Goal: Task Accomplishment & Management: Manage account settings

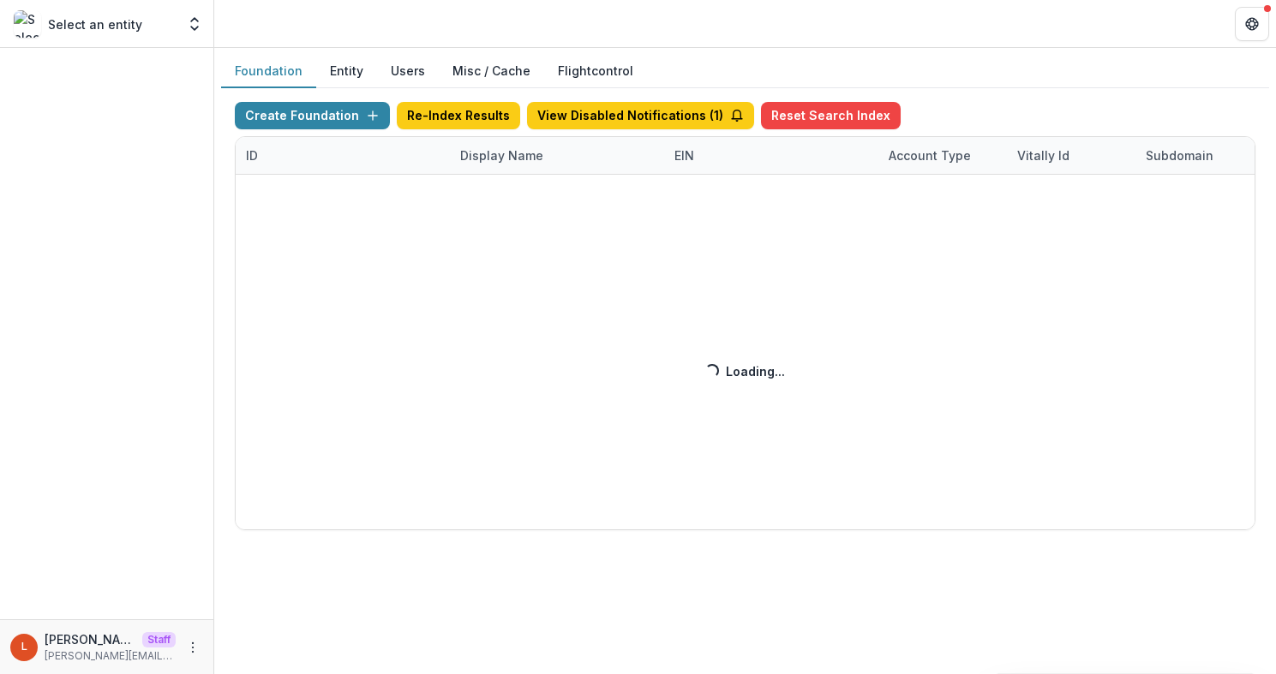
click at [473, 159] on div "Create Foundation Re-Index Results View Disabled Notifications ( 1 ) Reset Sear…" at bounding box center [745, 316] width 1021 height 428
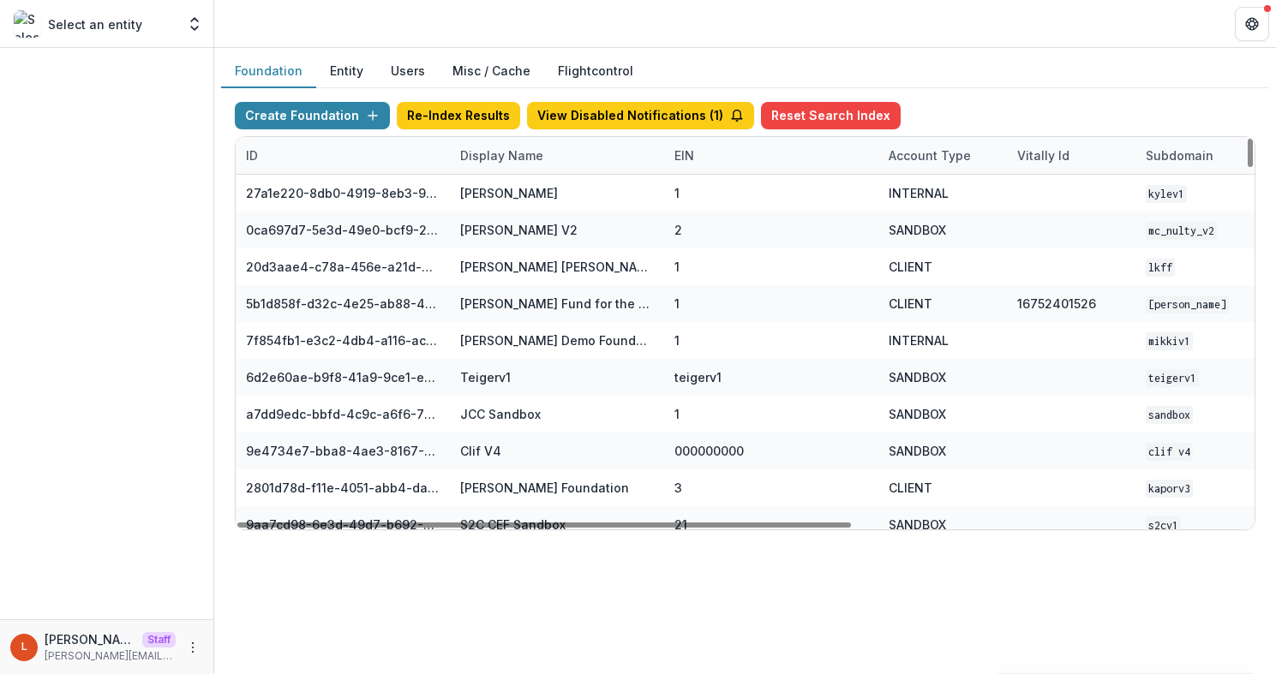
click at [573, 153] on div "Display Name" at bounding box center [557, 155] width 214 height 37
click at [556, 195] on input at bounding box center [556, 194] width 206 height 27
type input "*"
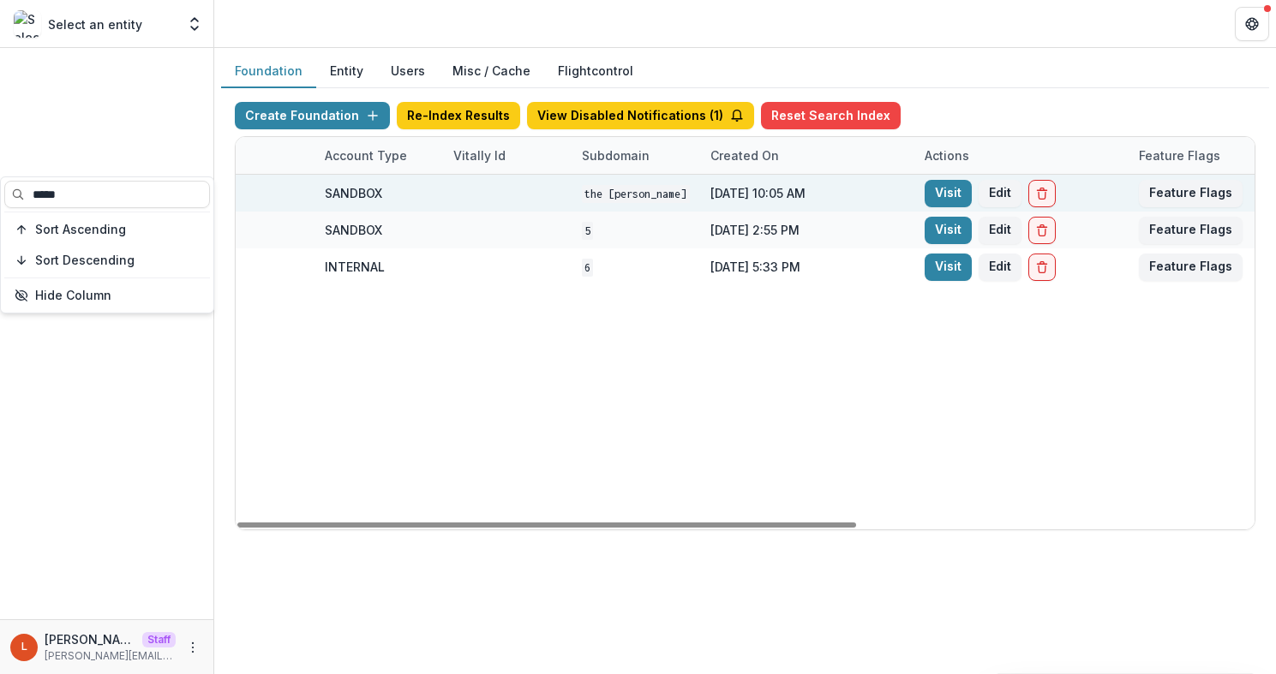
scroll to position [0, 652]
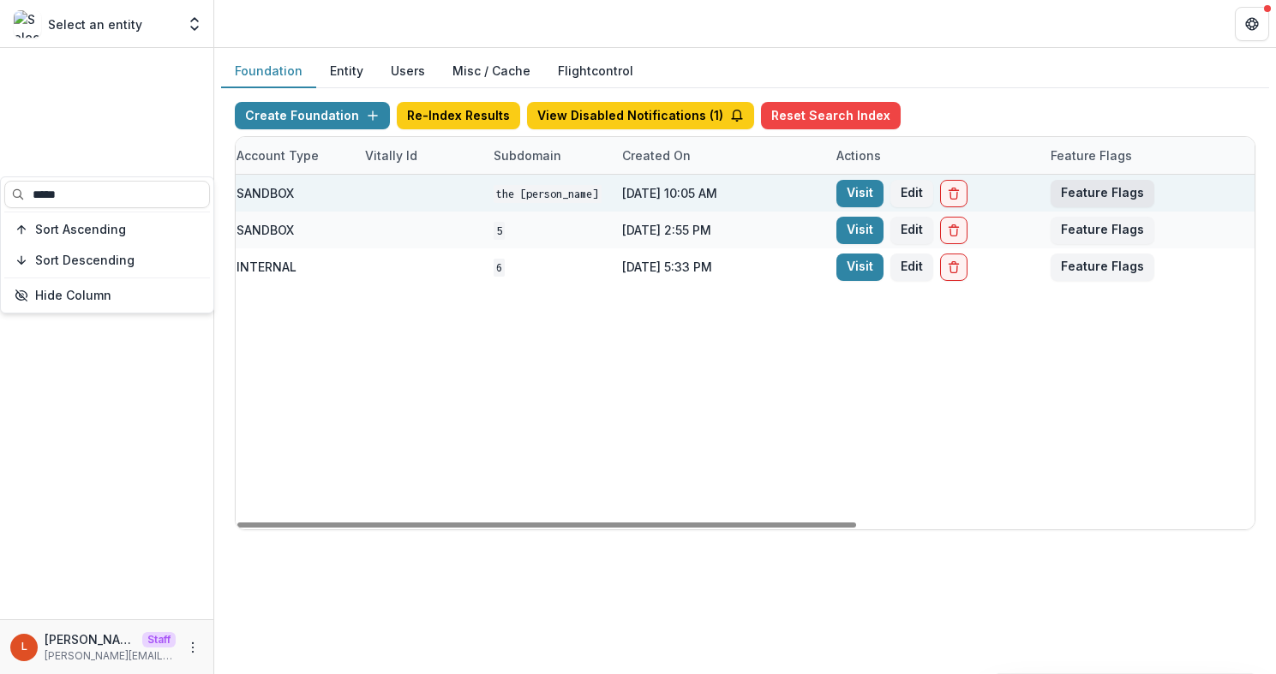
type input "*****"
click at [1110, 194] on button "Feature Flags" at bounding box center [1103, 193] width 104 height 27
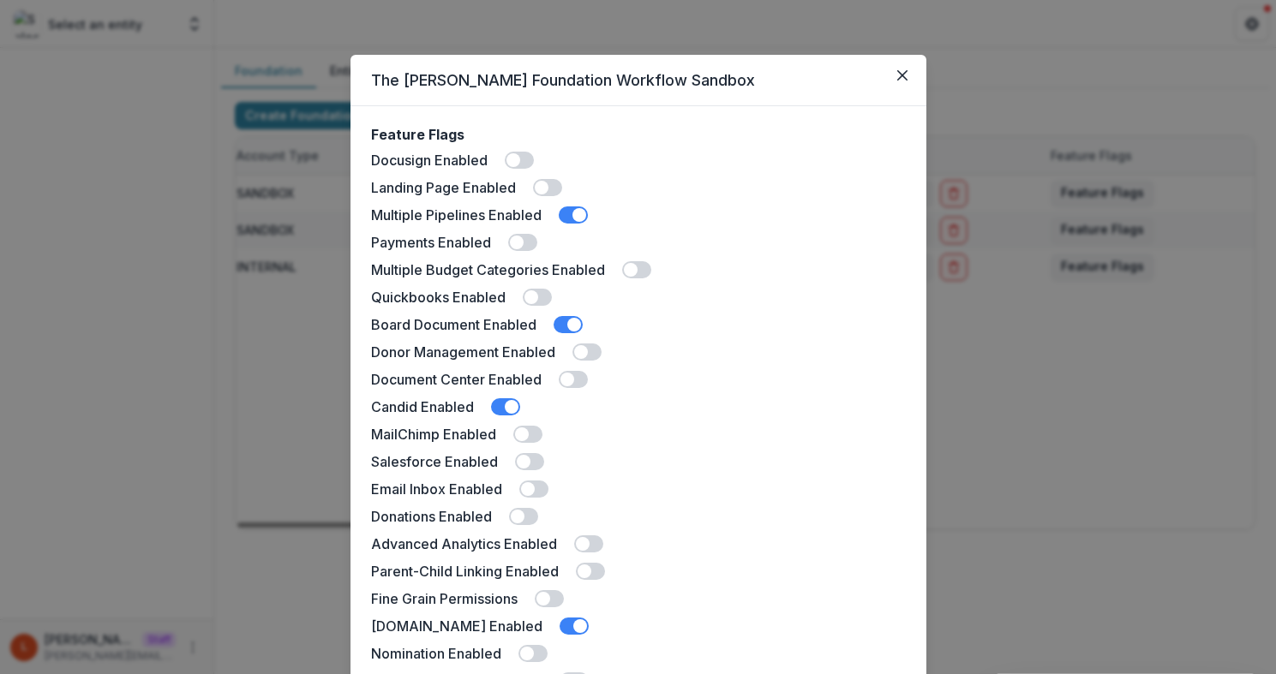
scroll to position [409, 0]
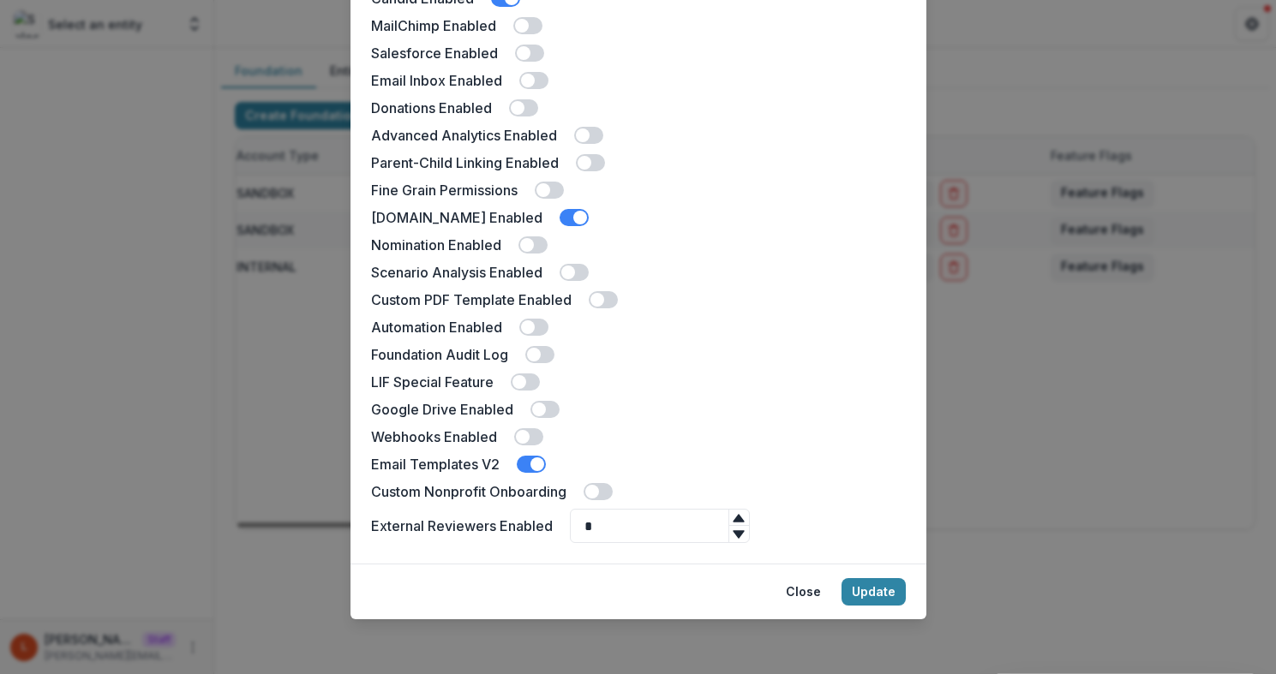
click at [586, 495] on span at bounding box center [592, 492] width 14 height 14
click at [889, 599] on button "Update" at bounding box center [873, 591] width 64 height 27
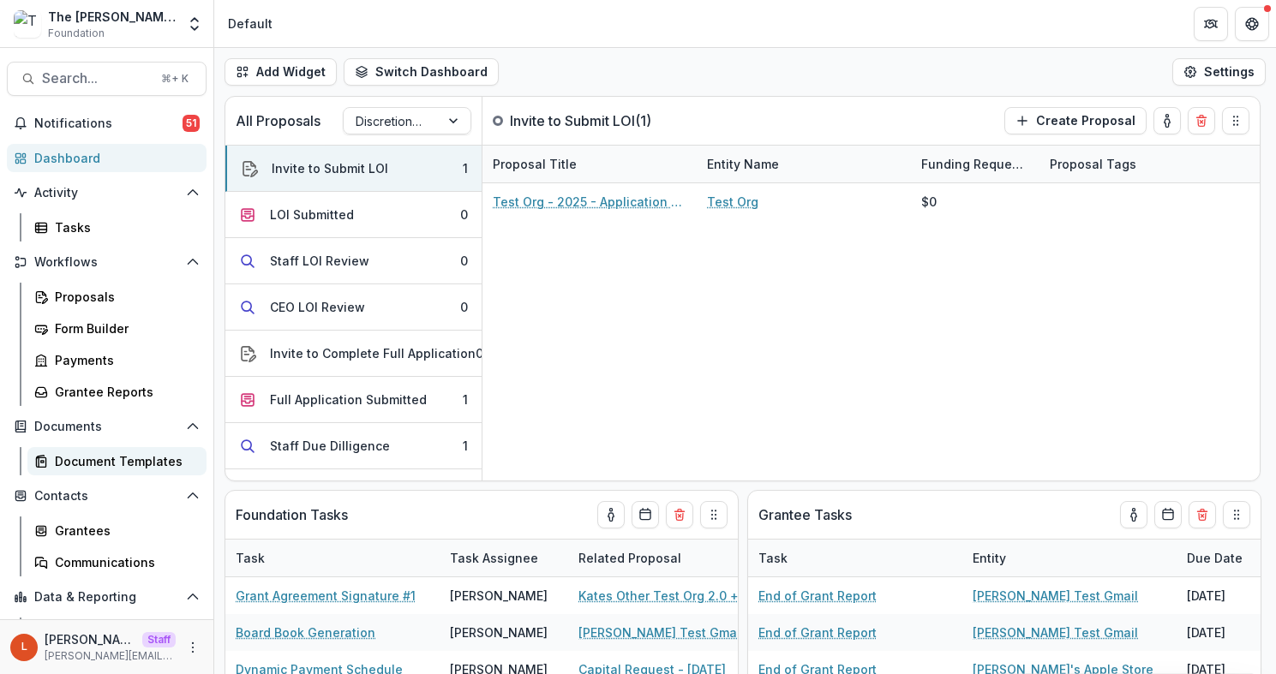
scroll to position [58, 0]
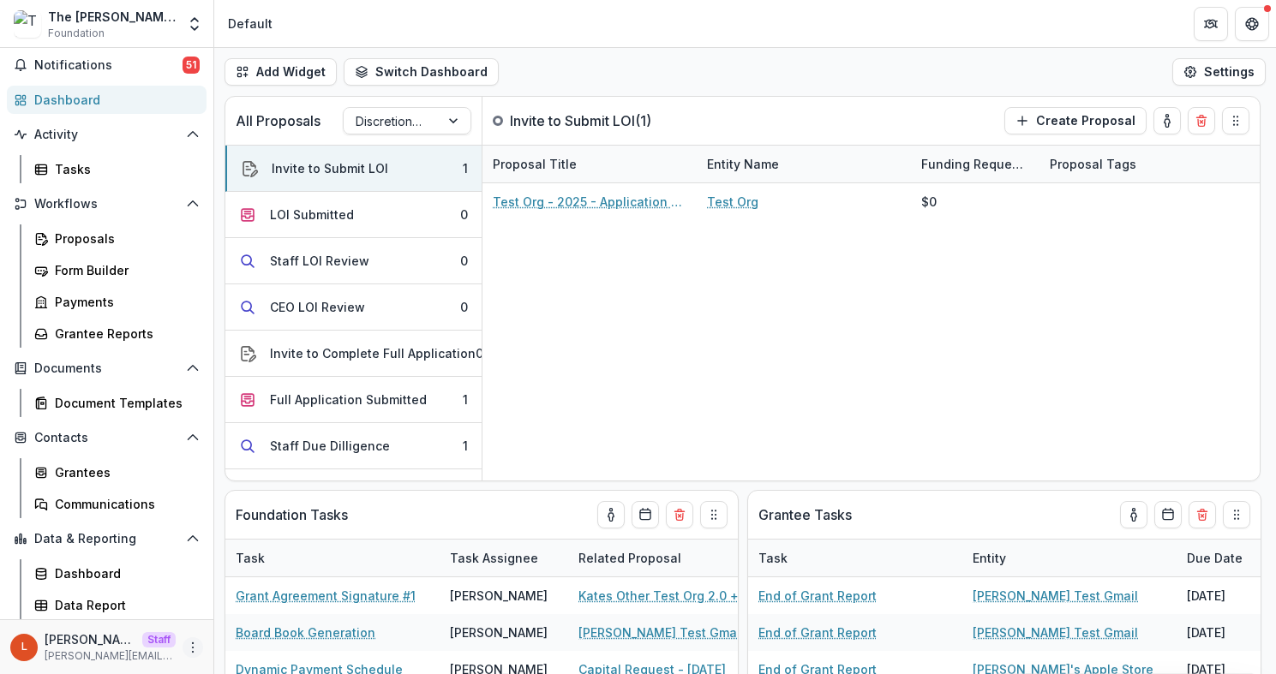
click at [186, 647] on icon "More" at bounding box center [193, 648] width 14 height 14
click at [294, 608] on link "User Settings" at bounding box center [300, 611] width 183 height 28
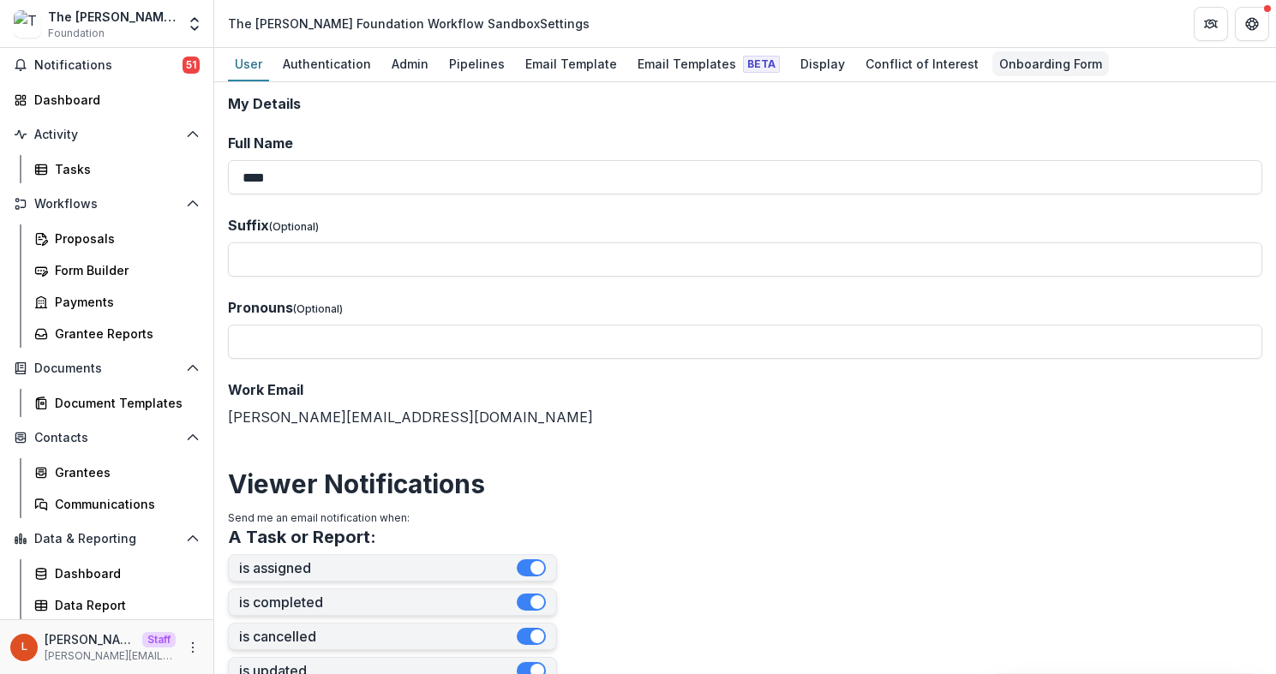
click at [1043, 63] on div "Onboarding Form" at bounding box center [1050, 63] width 117 height 25
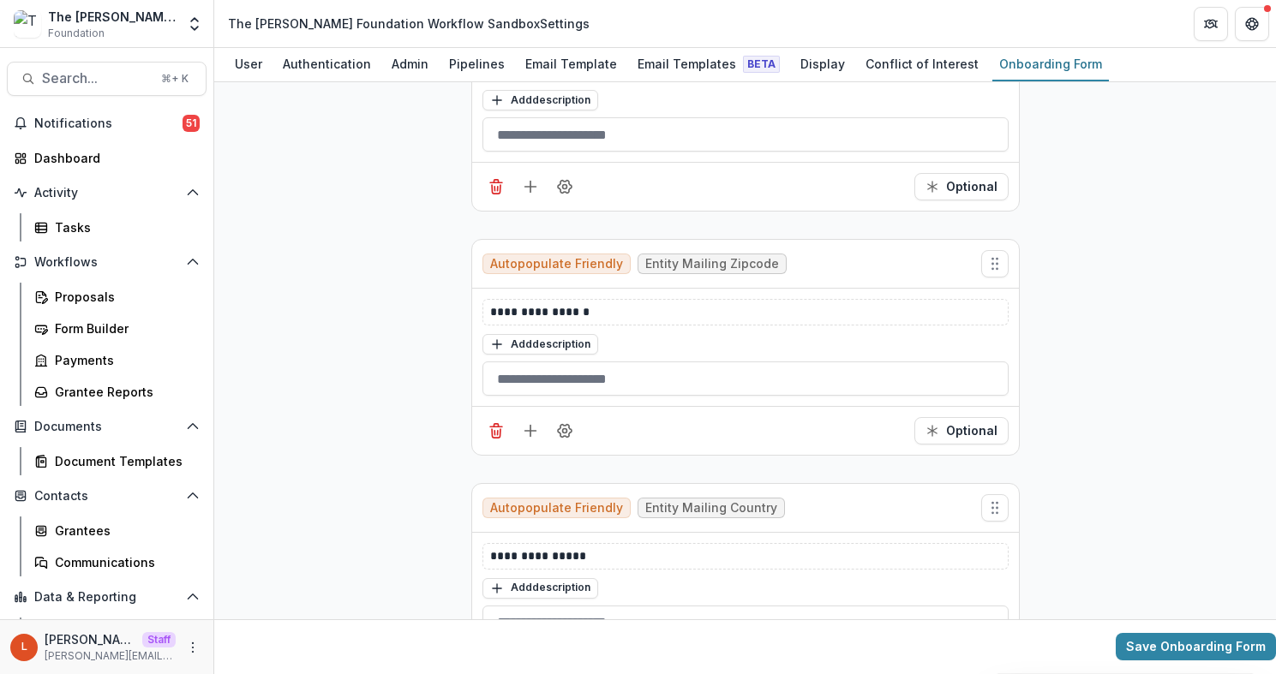
scroll to position [6765, 0]
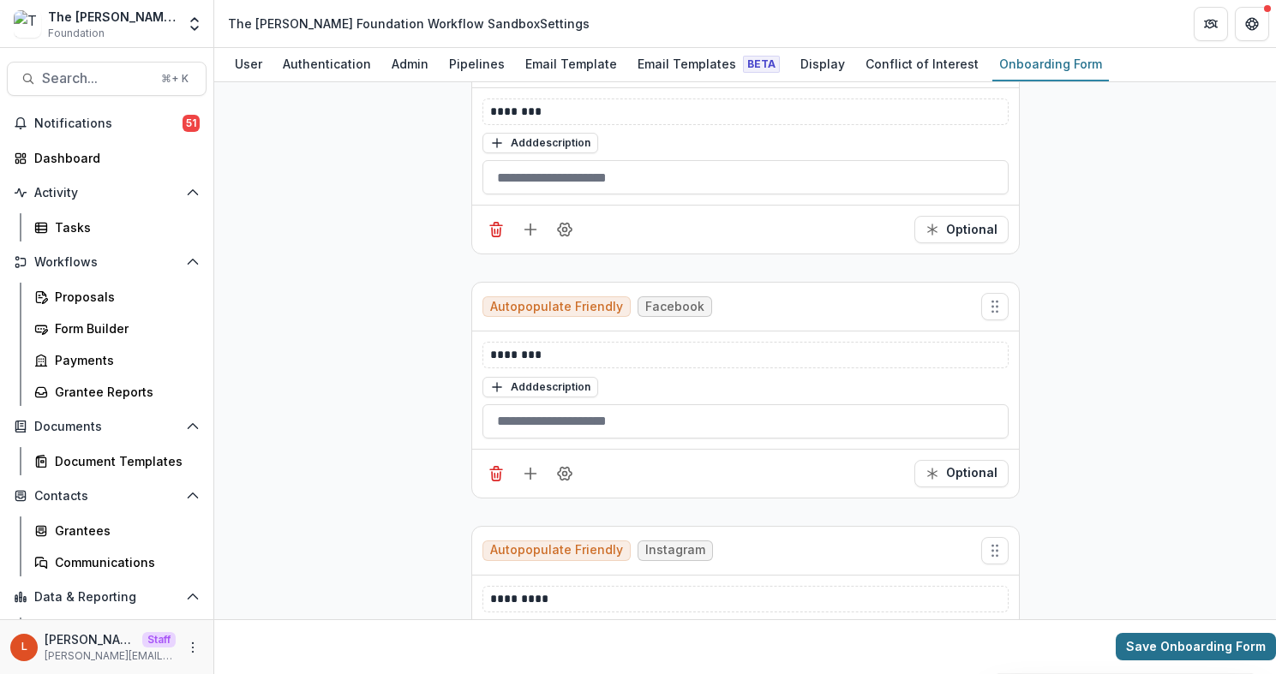
click at [1206, 656] on button "Save Onboarding Form" at bounding box center [1196, 647] width 160 height 27
click at [748, 54] on div "Email Templates Beta" at bounding box center [709, 63] width 156 height 25
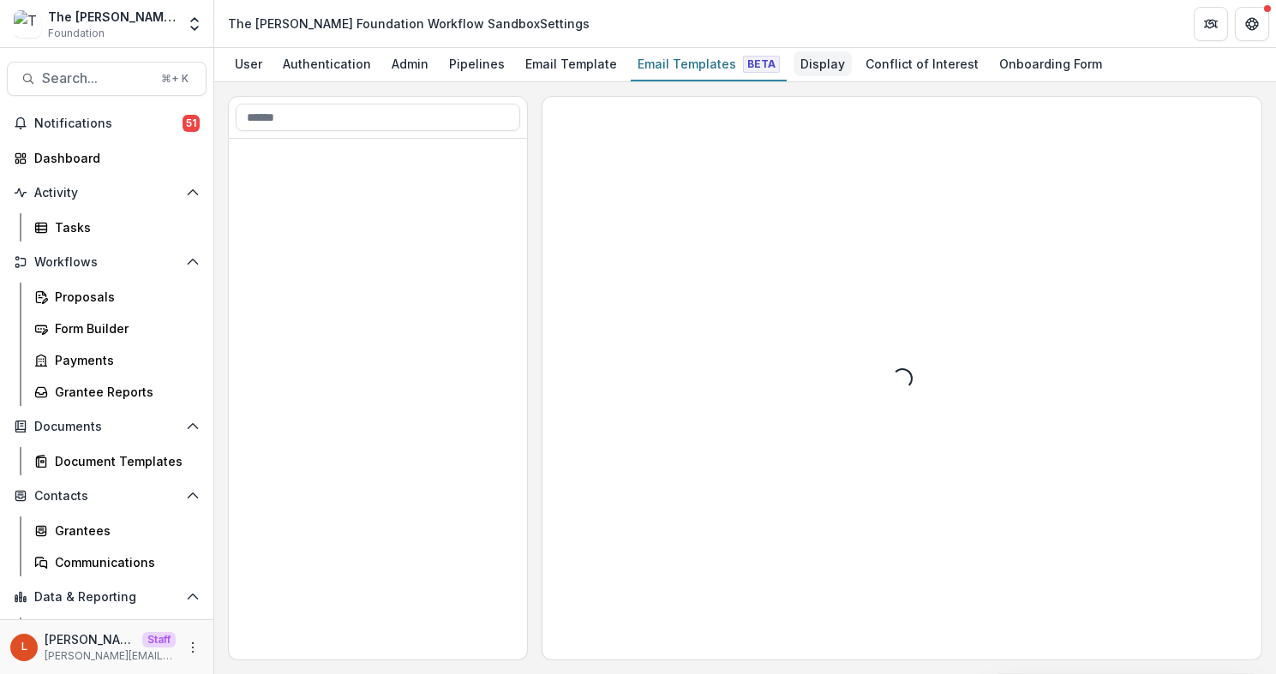
click at [817, 56] on div "Display" at bounding box center [822, 63] width 58 height 25
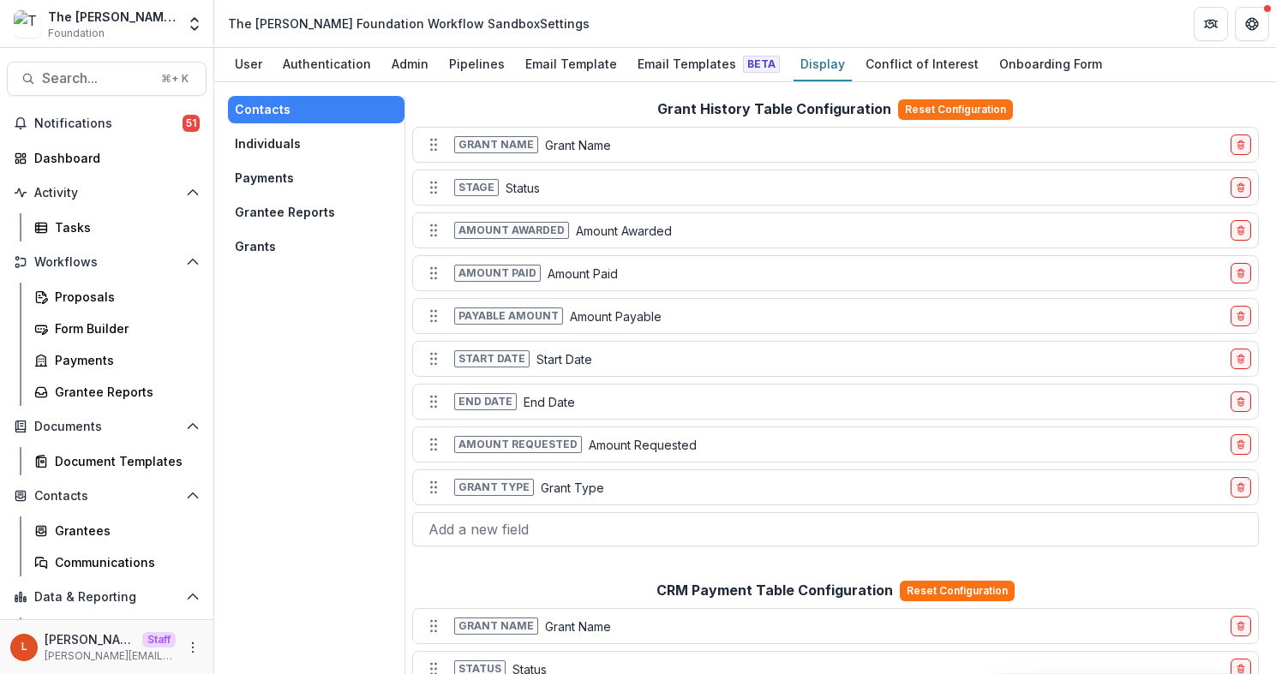
click at [332, 244] on button "Grants" at bounding box center [316, 246] width 177 height 27
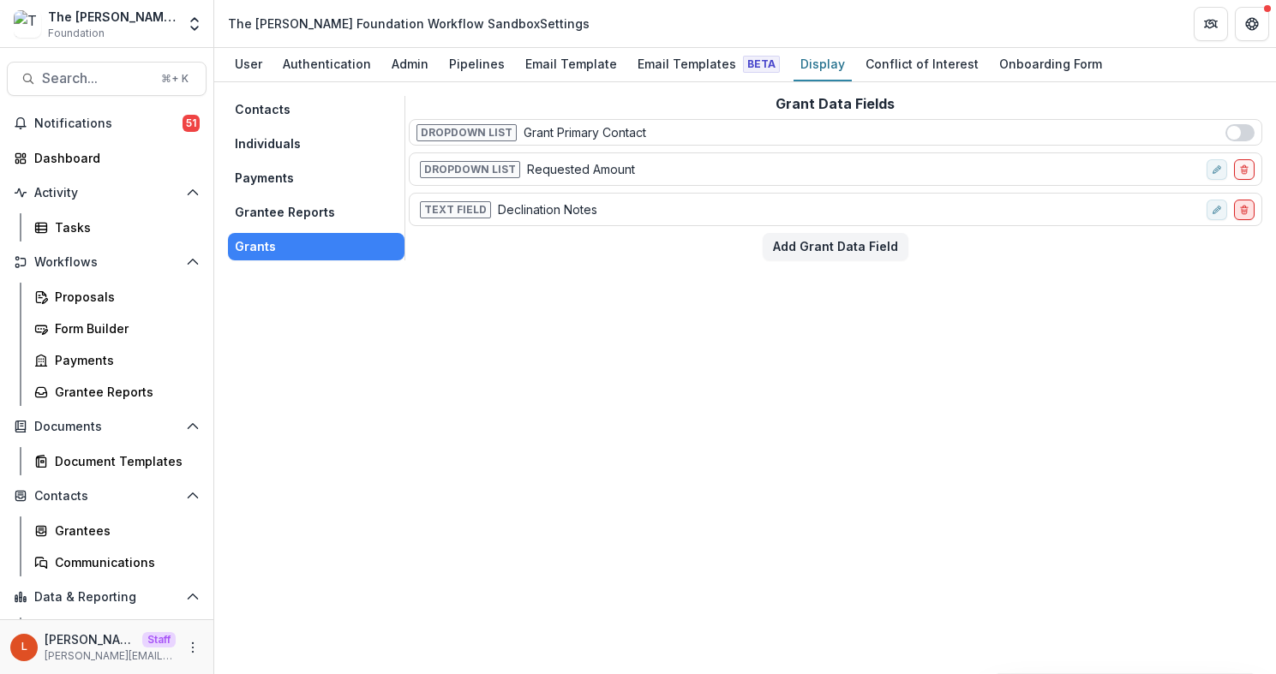
click at [1248, 210] on icon "delete-field-row" at bounding box center [1244, 210] width 10 height 10
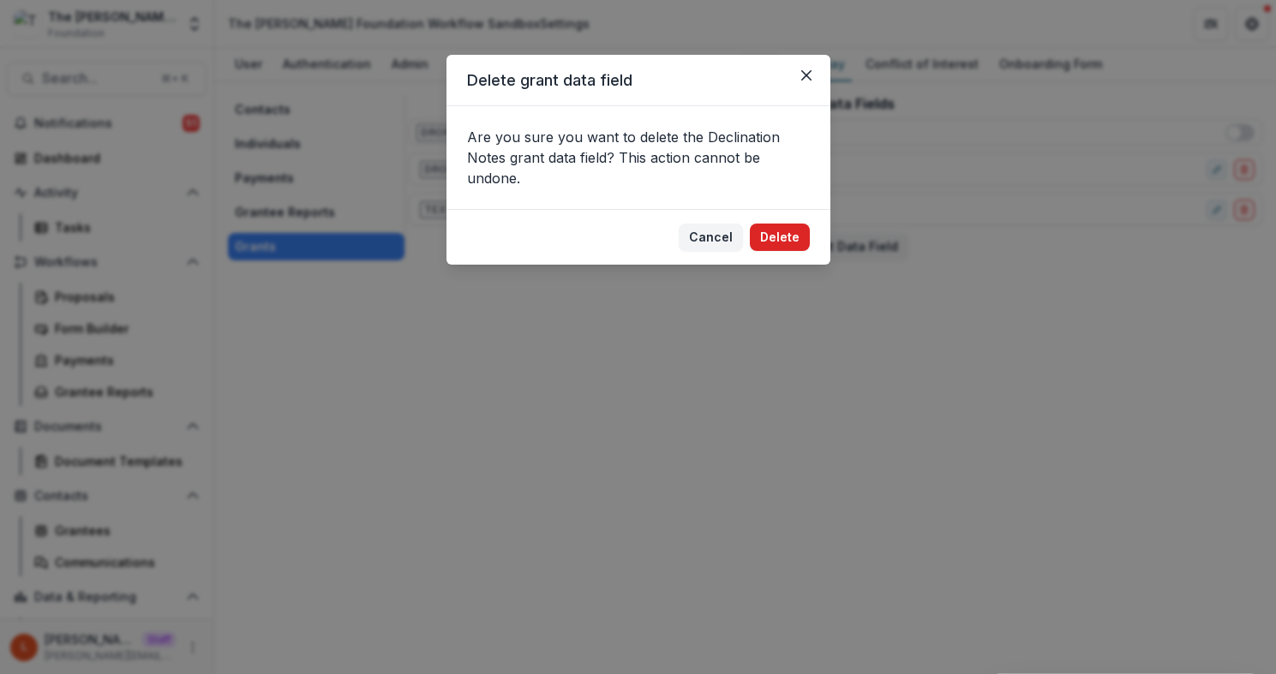
click at [769, 242] on button "Delete" at bounding box center [780, 237] width 60 height 27
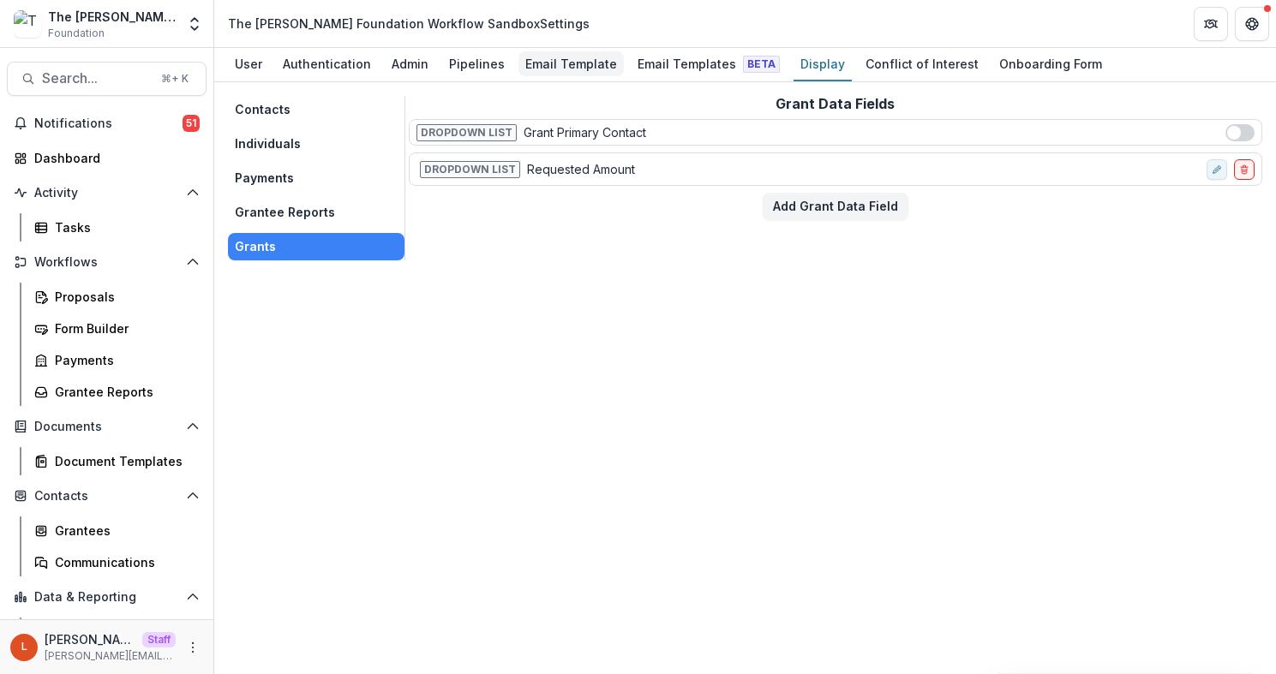
click at [586, 70] on div "Email Template" at bounding box center [570, 63] width 105 height 25
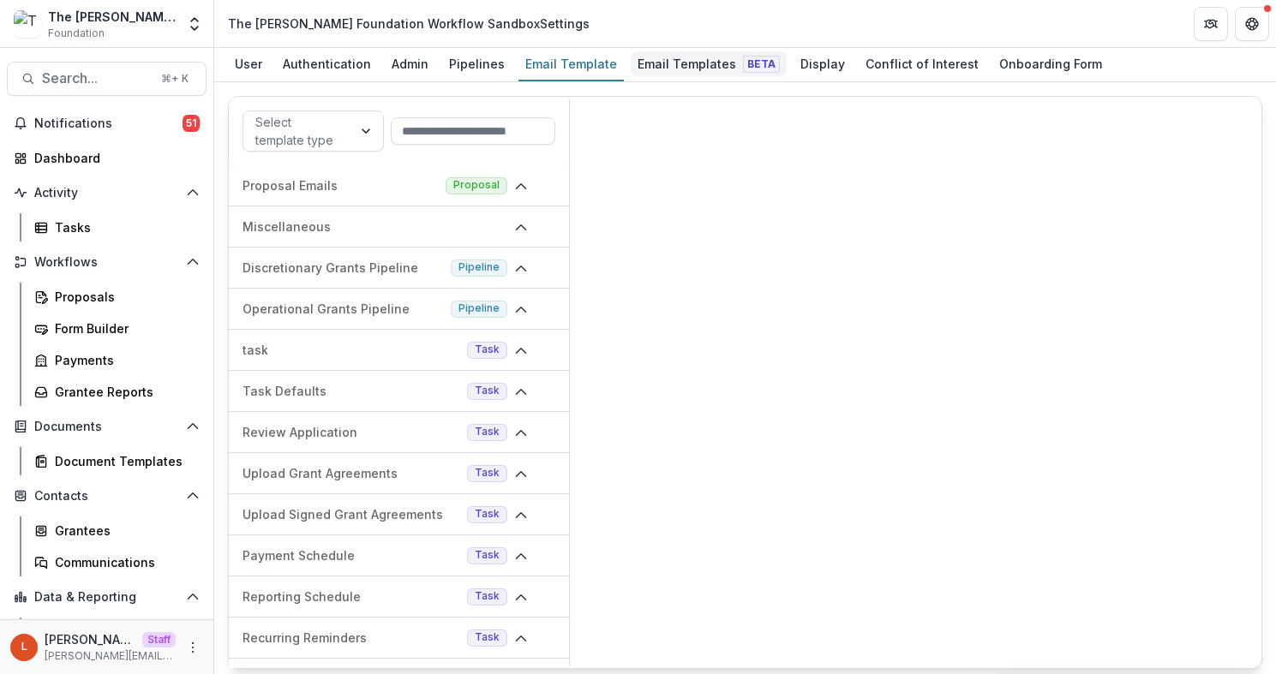
click at [675, 70] on div "Email Templates Beta" at bounding box center [709, 63] width 156 height 25
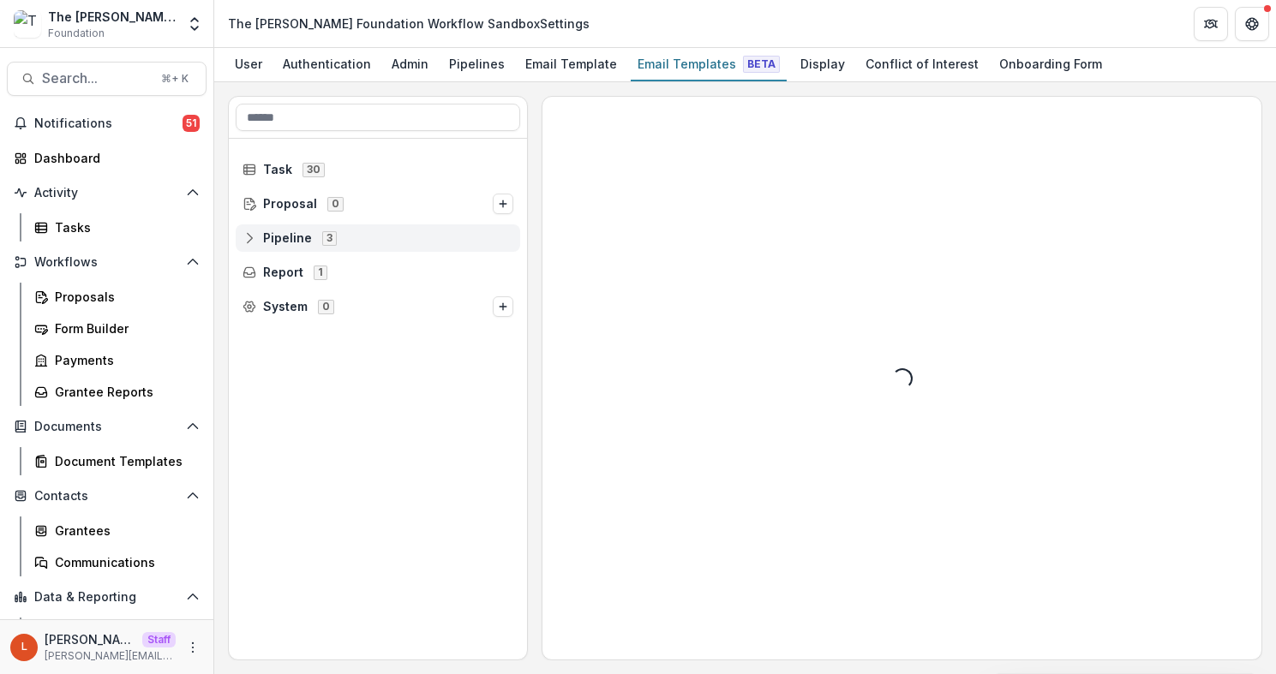
click at [252, 236] on icon at bounding box center [249, 238] width 14 height 14
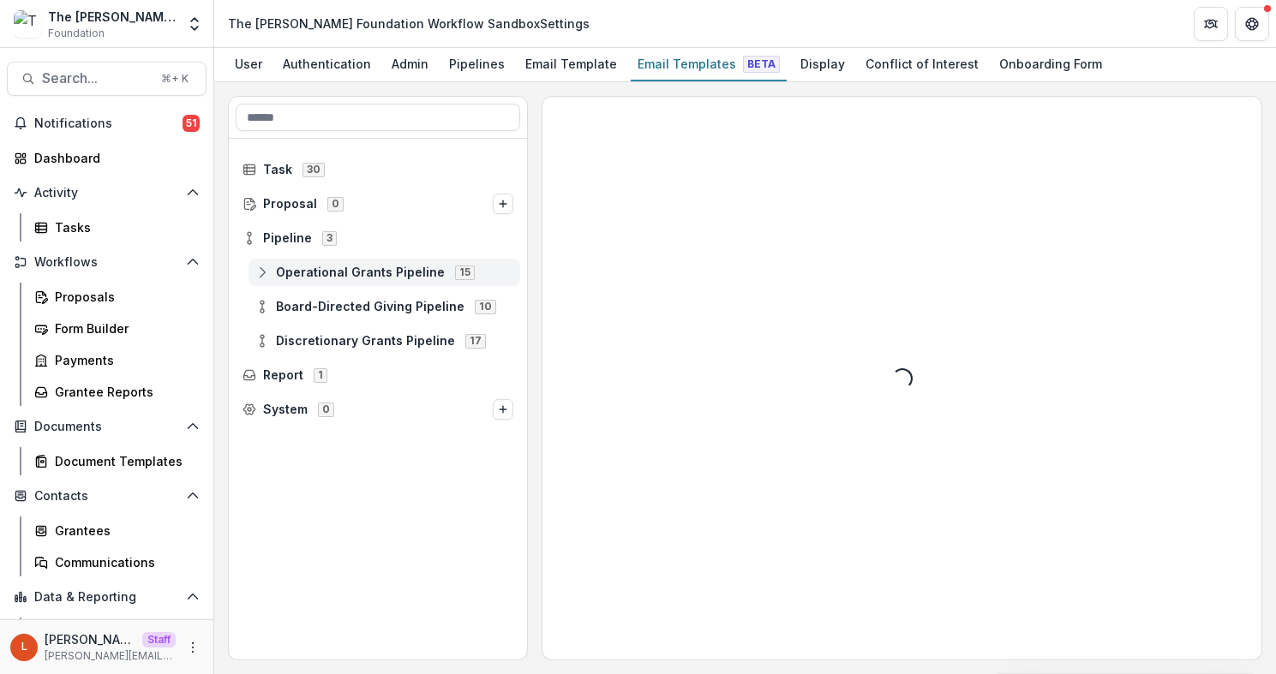
click at [260, 269] on circle at bounding box center [261, 267] width 3 height 3
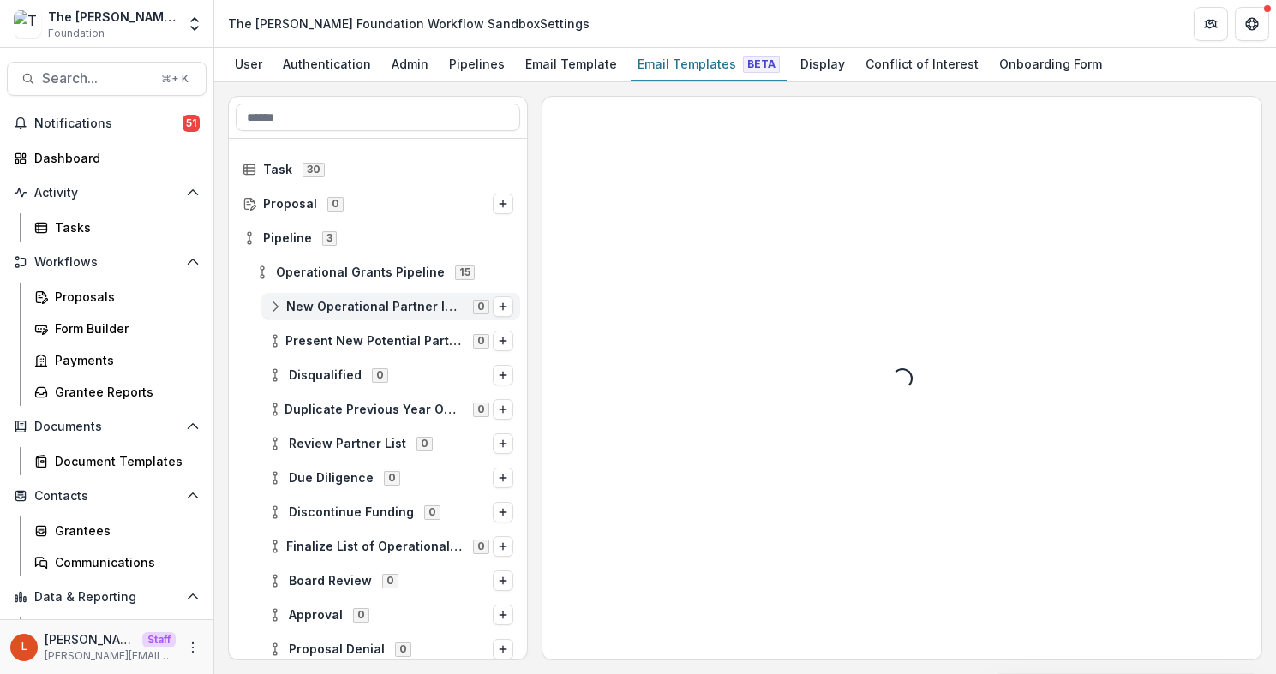
click at [278, 307] on icon at bounding box center [275, 307] width 14 height 14
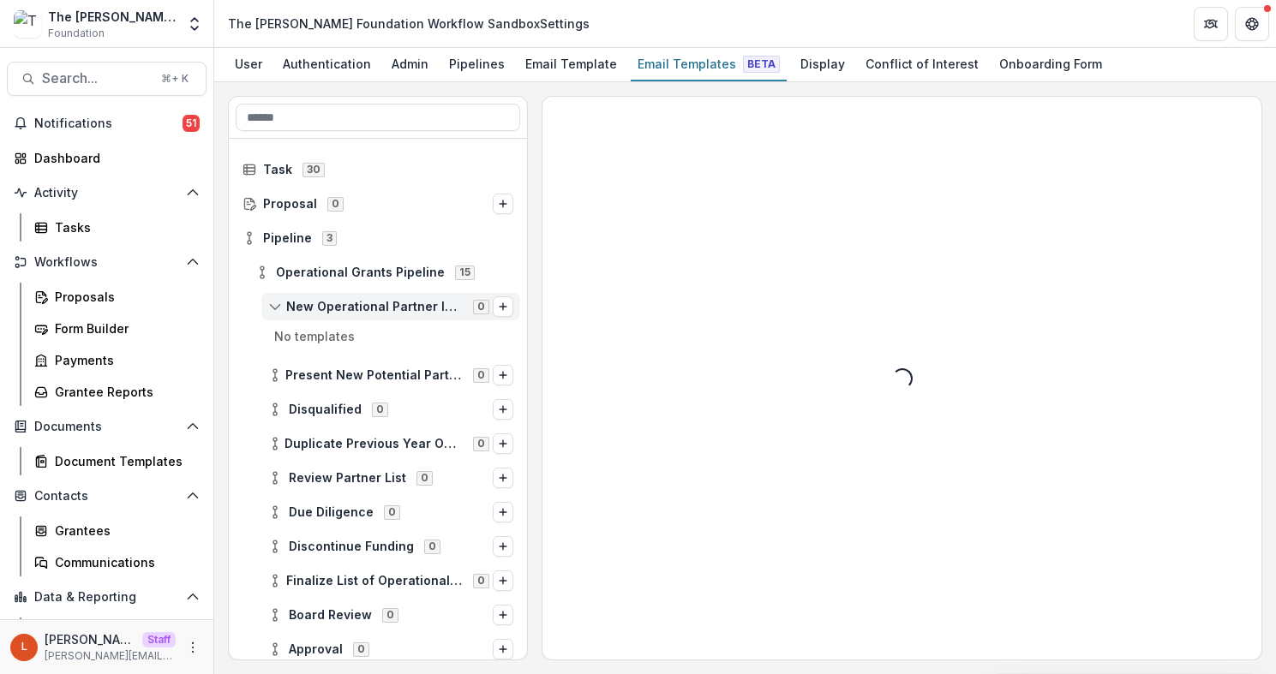
click at [279, 307] on icon at bounding box center [275, 307] width 14 height 14
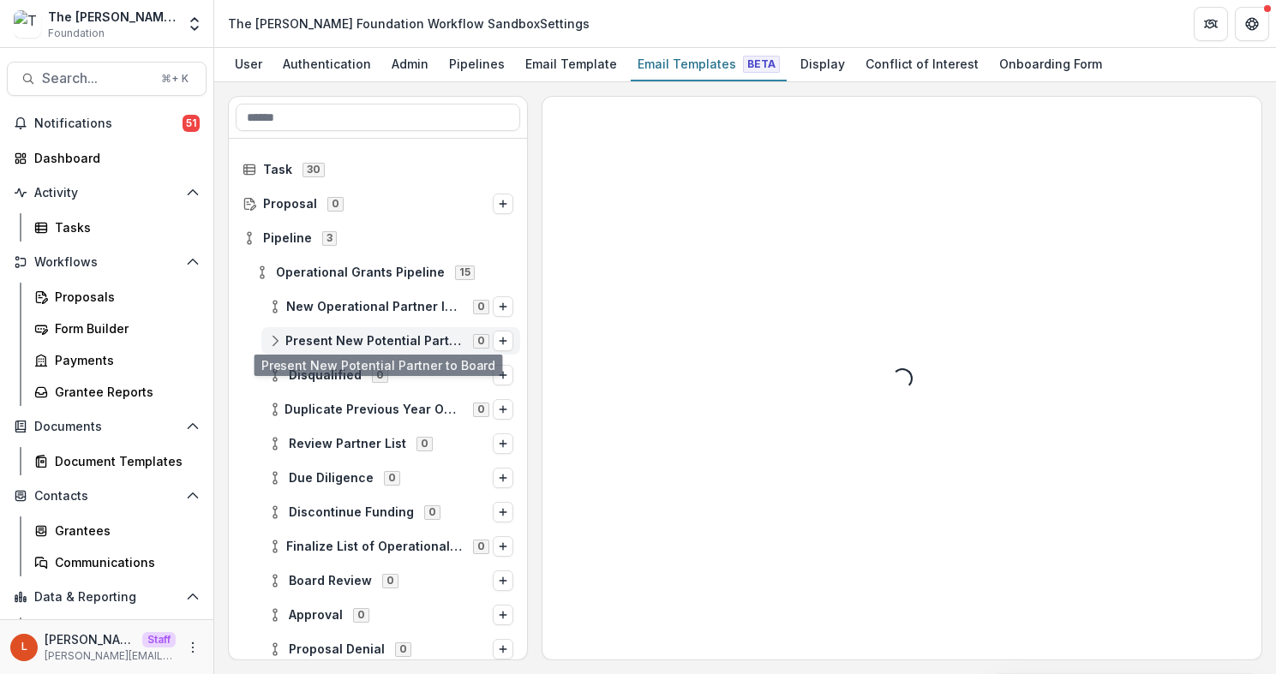
click at [284, 341] on span "Present New Potential Partner to Board 0" at bounding box center [380, 340] width 225 height 15
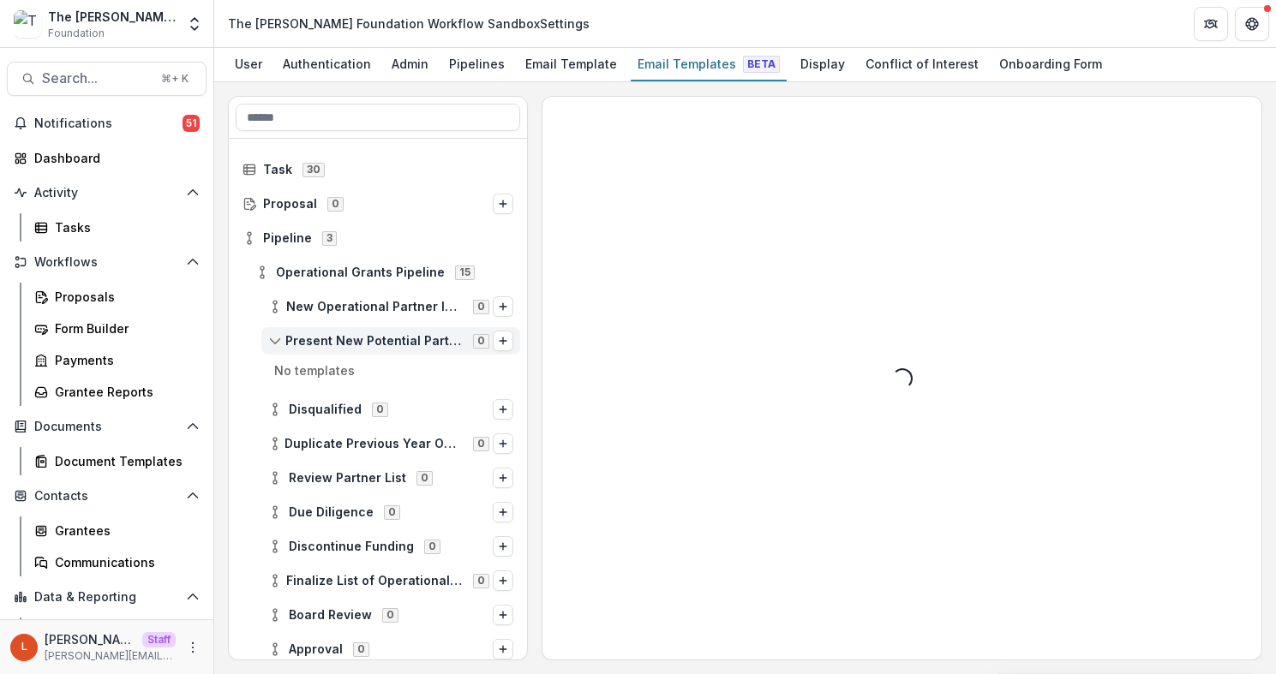
click at [284, 341] on span "Present New Potential Partner to Board 0" at bounding box center [380, 340] width 225 height 15
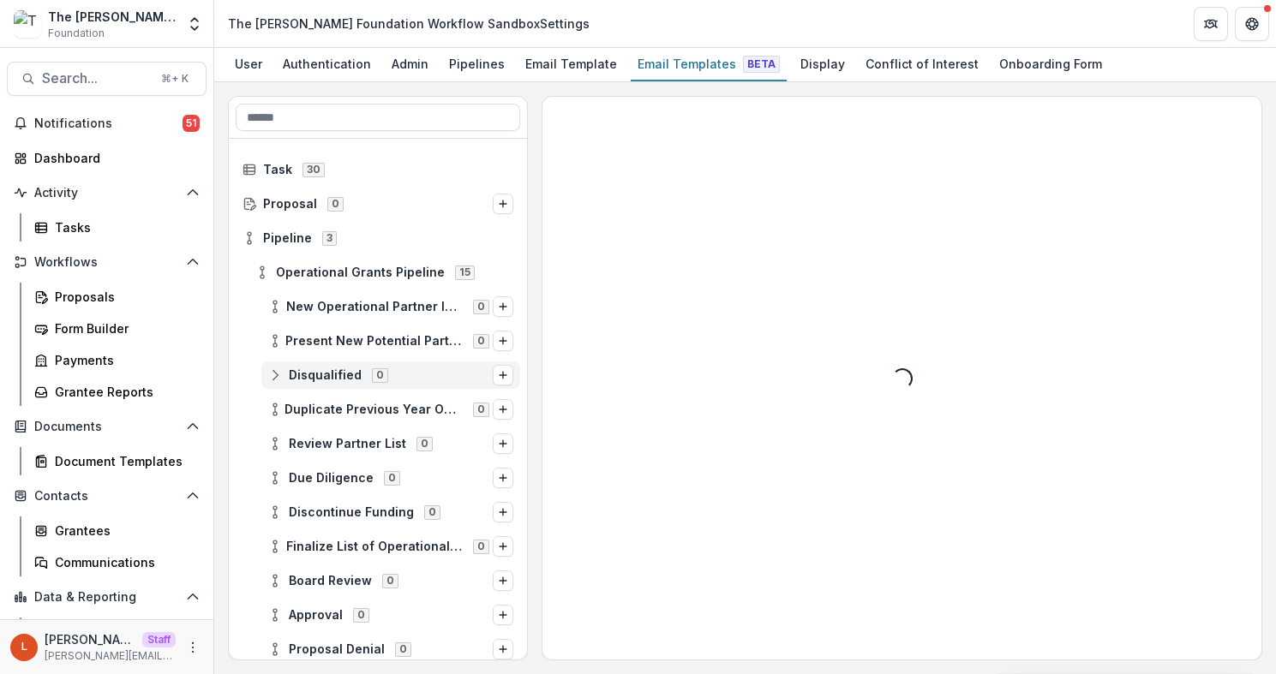
click at [282, 368] on span "Disqualified 0" at bounding box center [380, 375] width 225 height 15
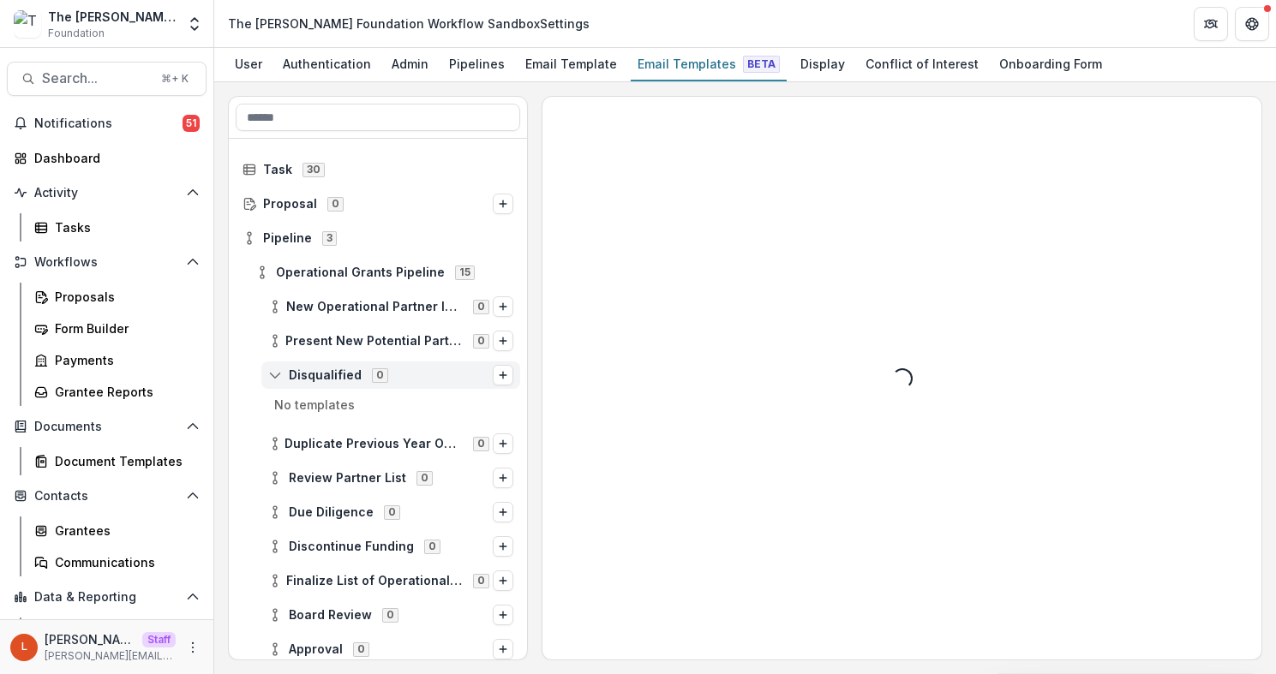
click at [282, 368] on span "Disqualified 0" at bounding box center [380, 375] width 225 height 15
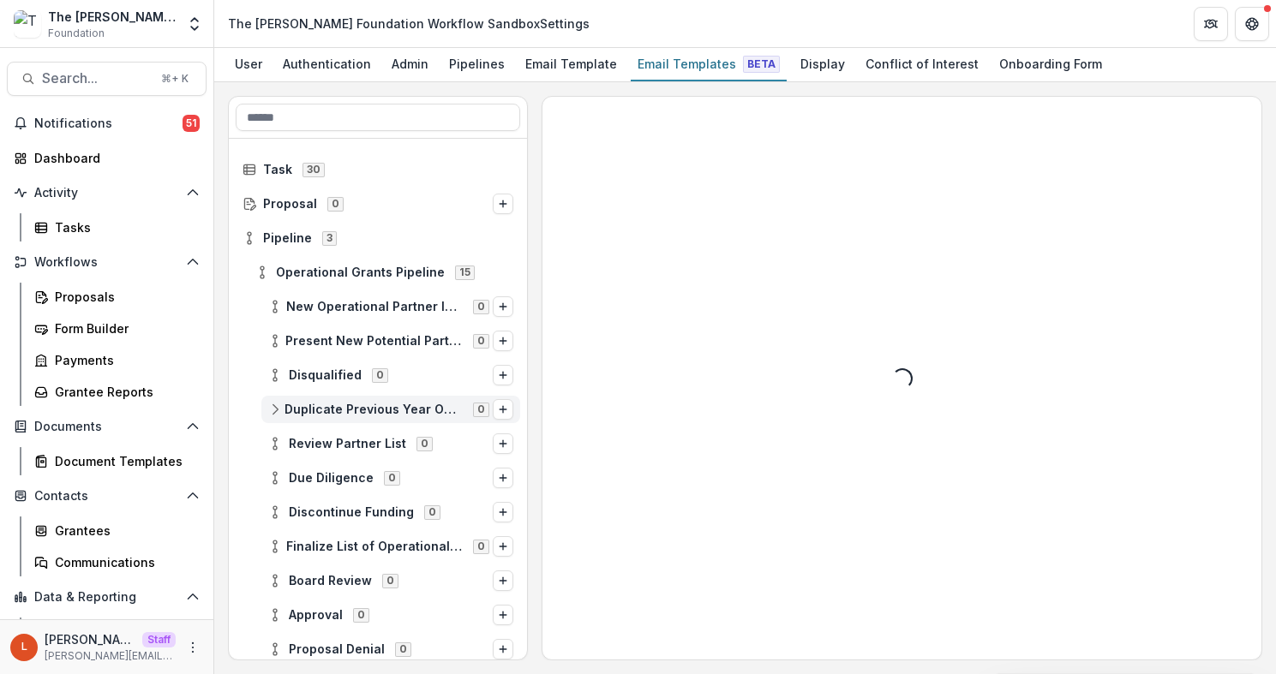
click at [273, 410] on icon at bounding box center [275, 410] width 14 height 14
click at [275, 409] on line at bounding box center [275, 409] width 0 height 5
click at [265, 268] on icon at bounding box center [262, 273] width 14 height 14
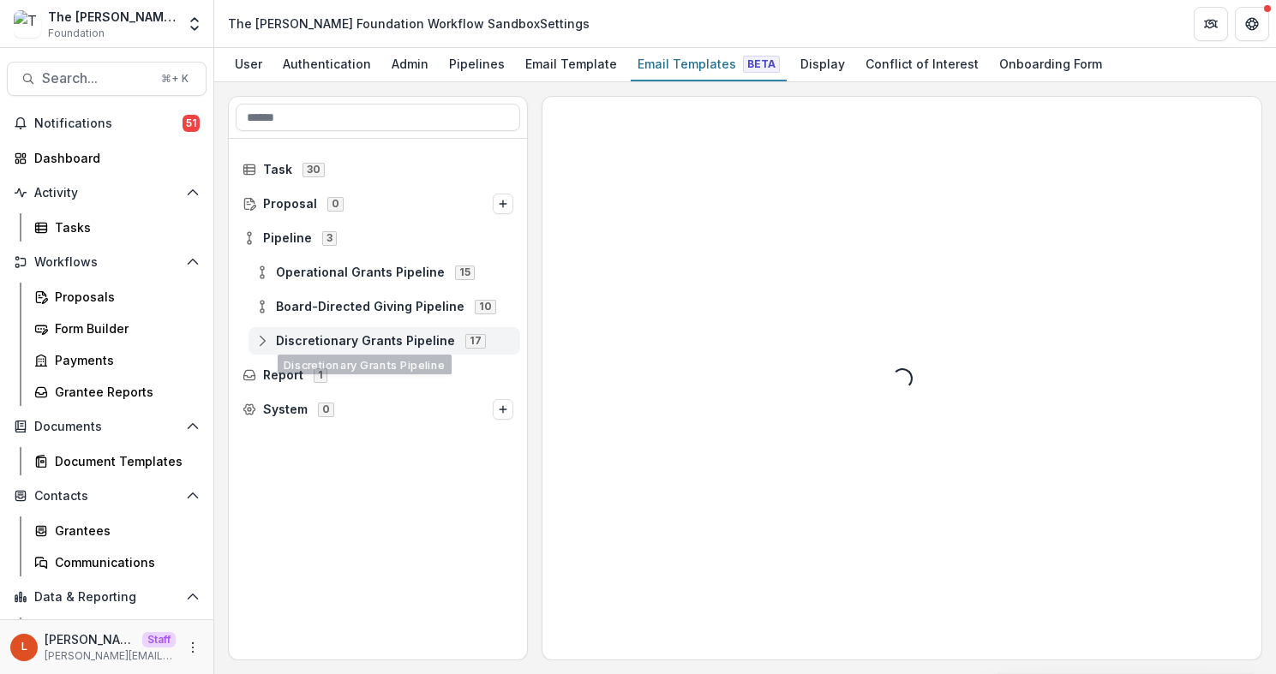
click at [361, 330] on div "Discretionary Grants Pipeline 17" at bounding box center [384, 340] width 272 height 27
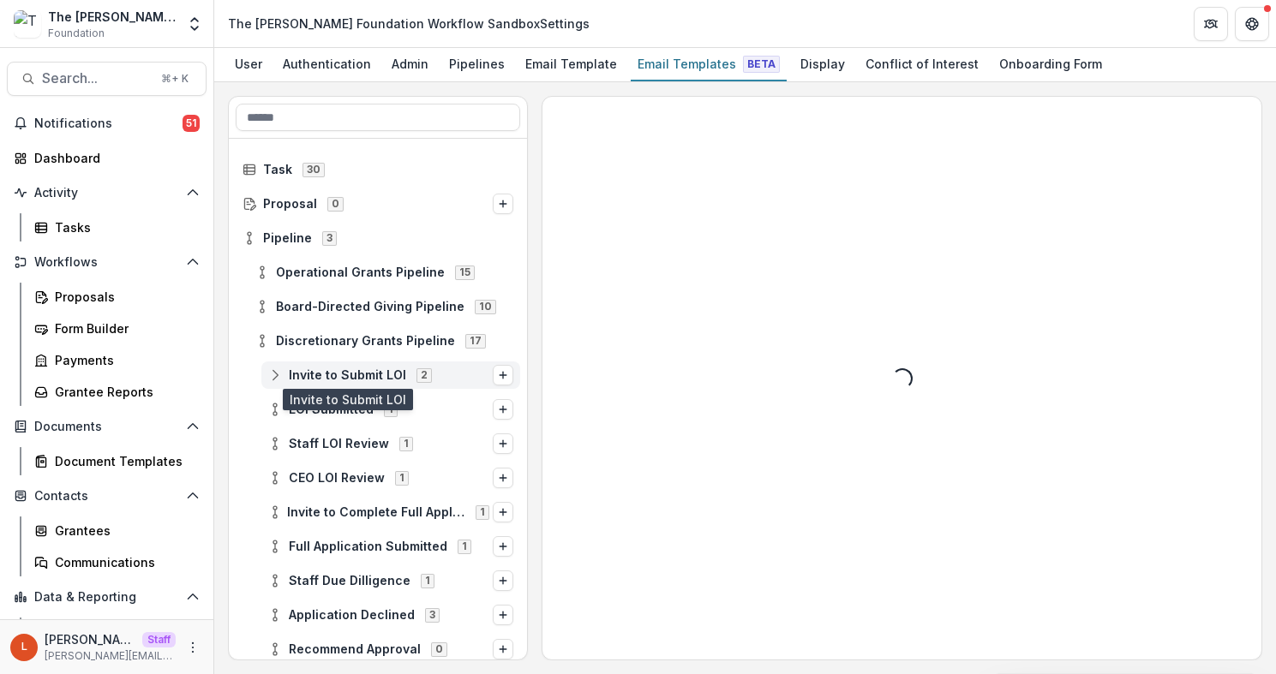
click at [338, 375] on span "Invite to Submit LOI" at bounding box center [347, 375] width 117 height 15
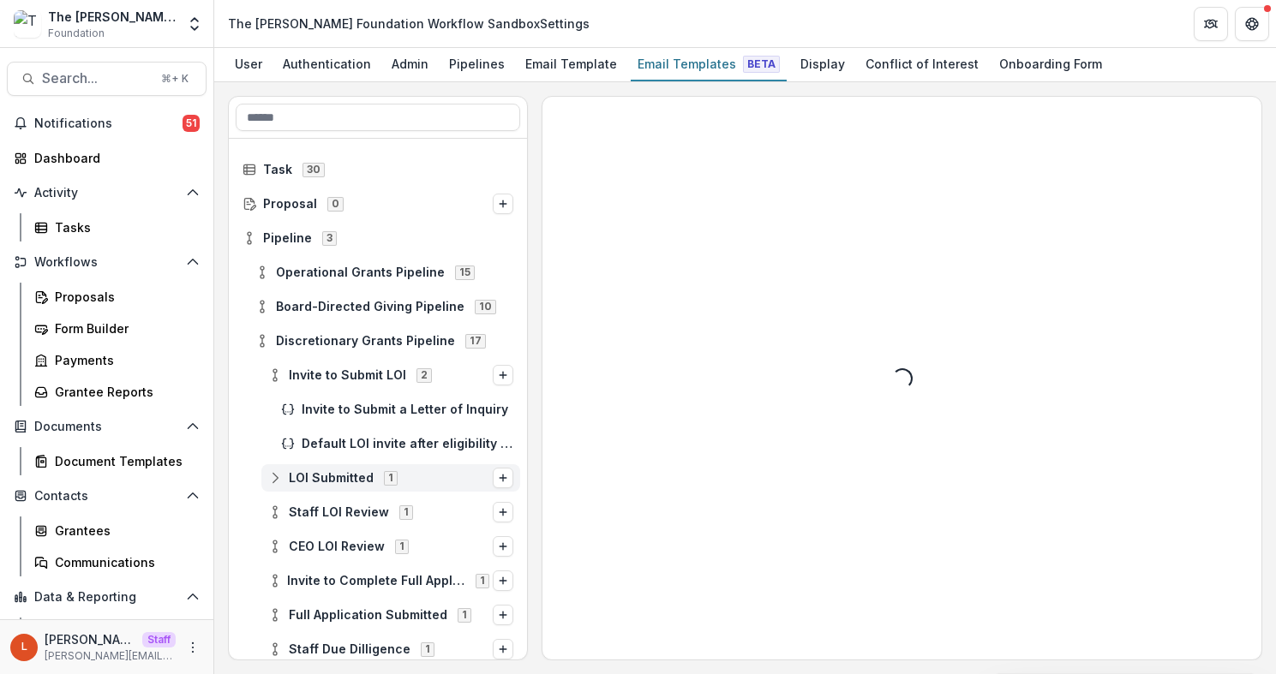
click at [319, 478] on span "LOI Submitted" at bounding box center [331, 478] width 85 height 15
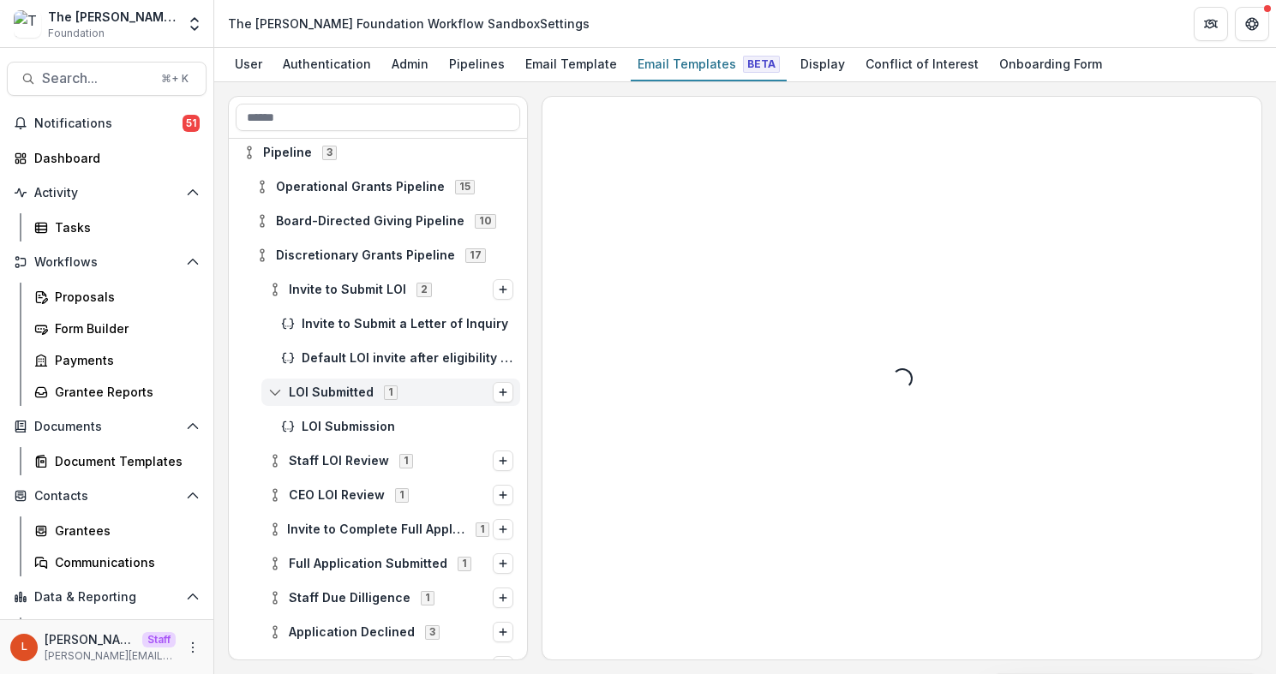
scroll to position [87, 0]
click at [320, 459] on span "Staff LOI Review" at bounding box center [339, 460] width 100 height 15
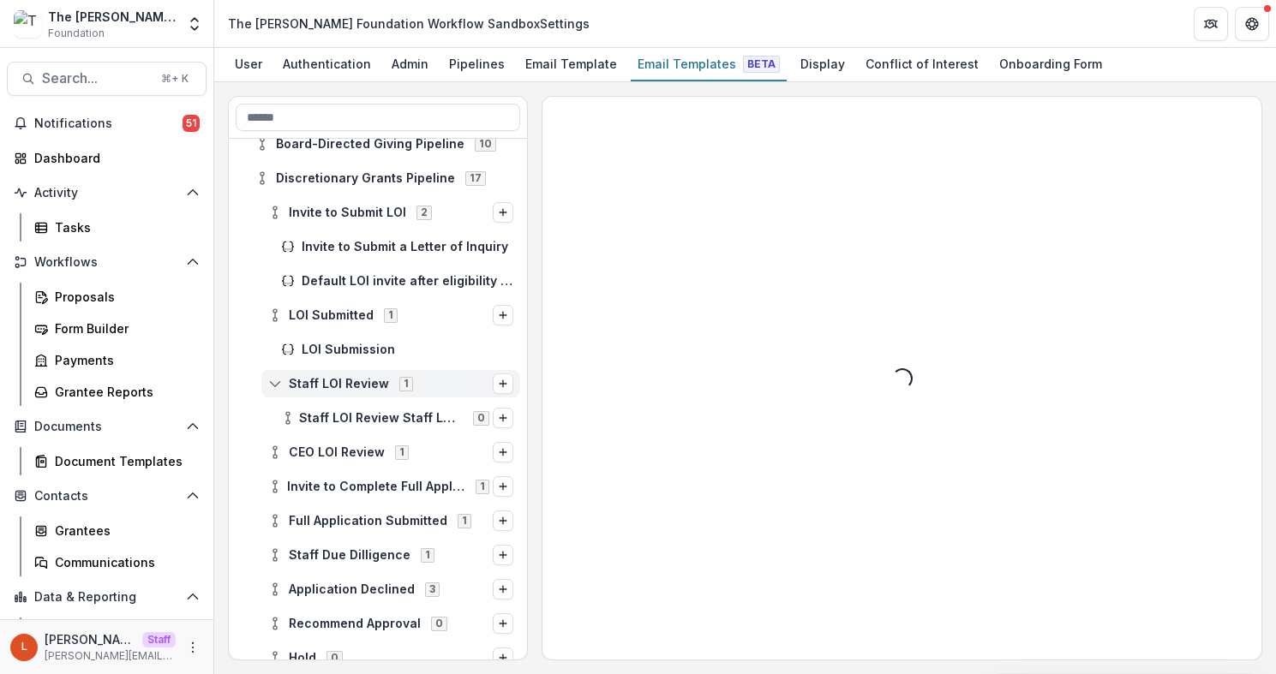
scroll to position [167, 0]
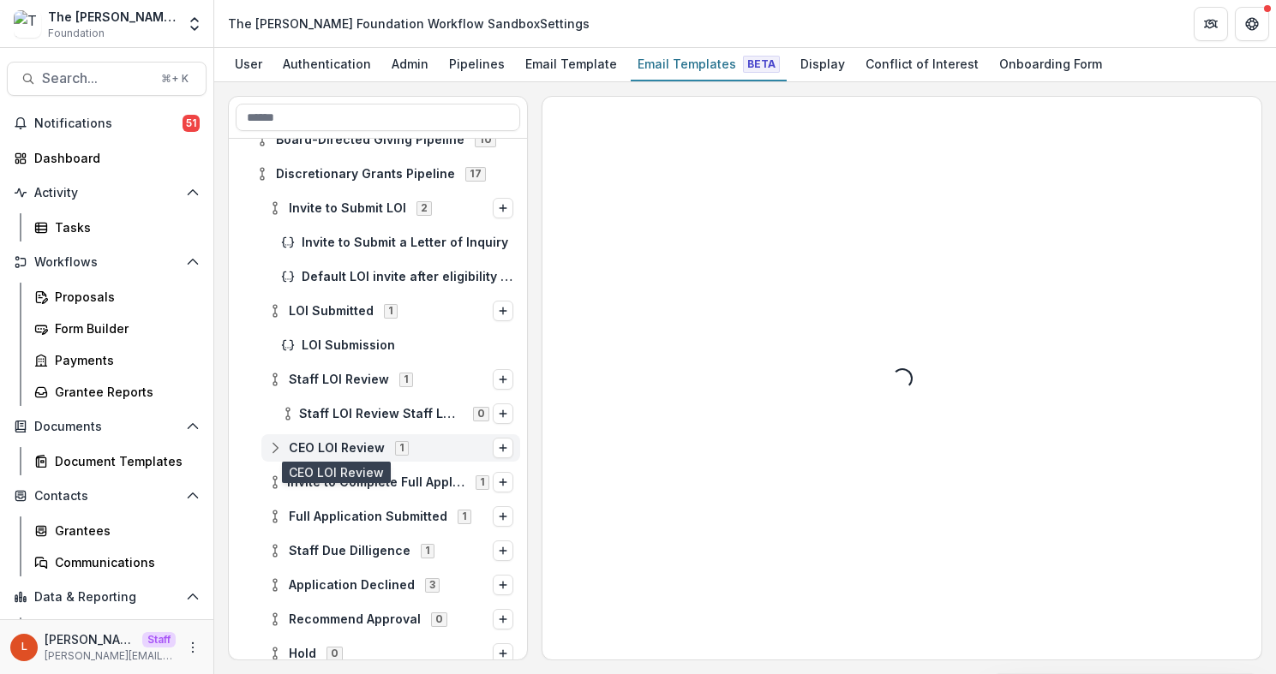
click at [320, 451] on span "CEO LOI Review" at bounding box center [337, 448] width 96 height 15
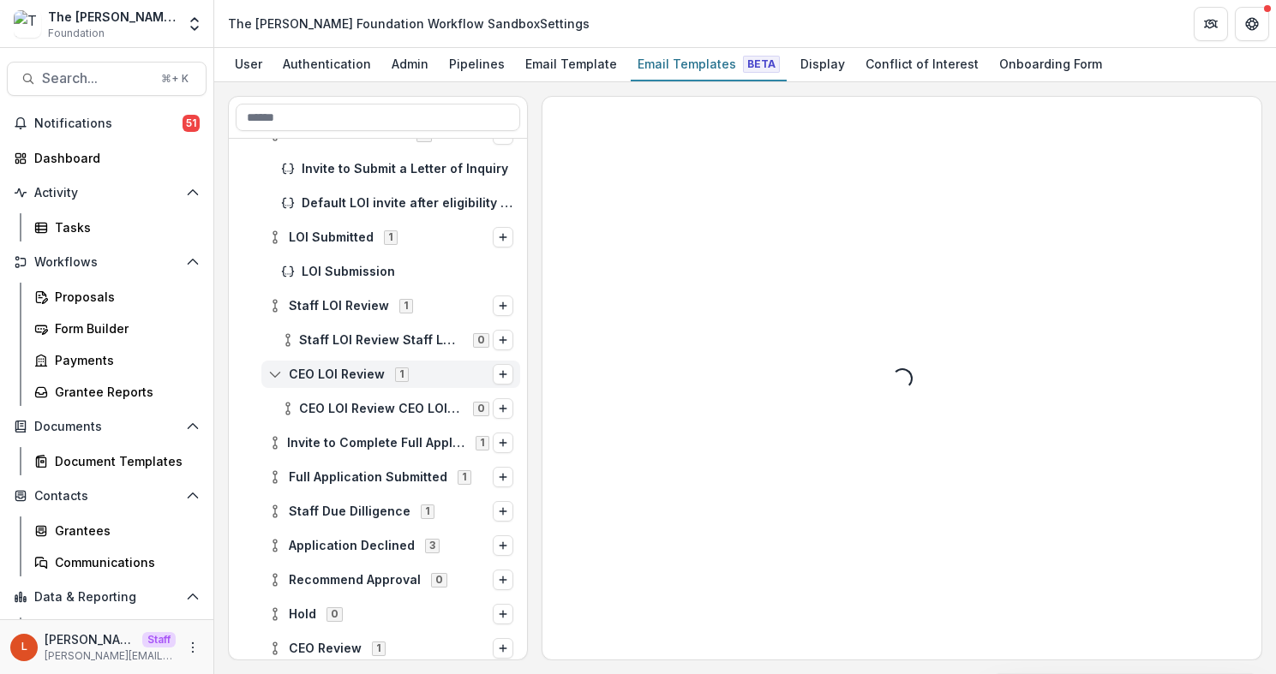
scroll to position [252, 0]
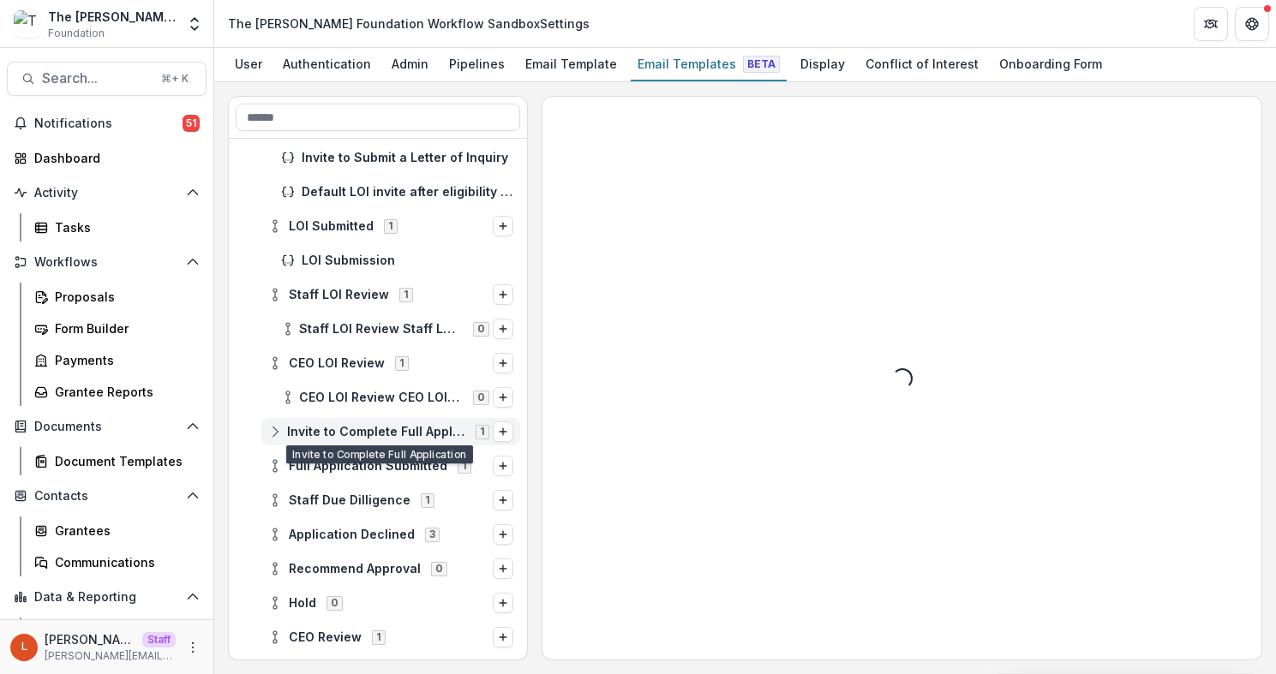
click at [326, 428] on span "Invite to Complete Full Application" at bounding box center [376, 432] width 178 height 15
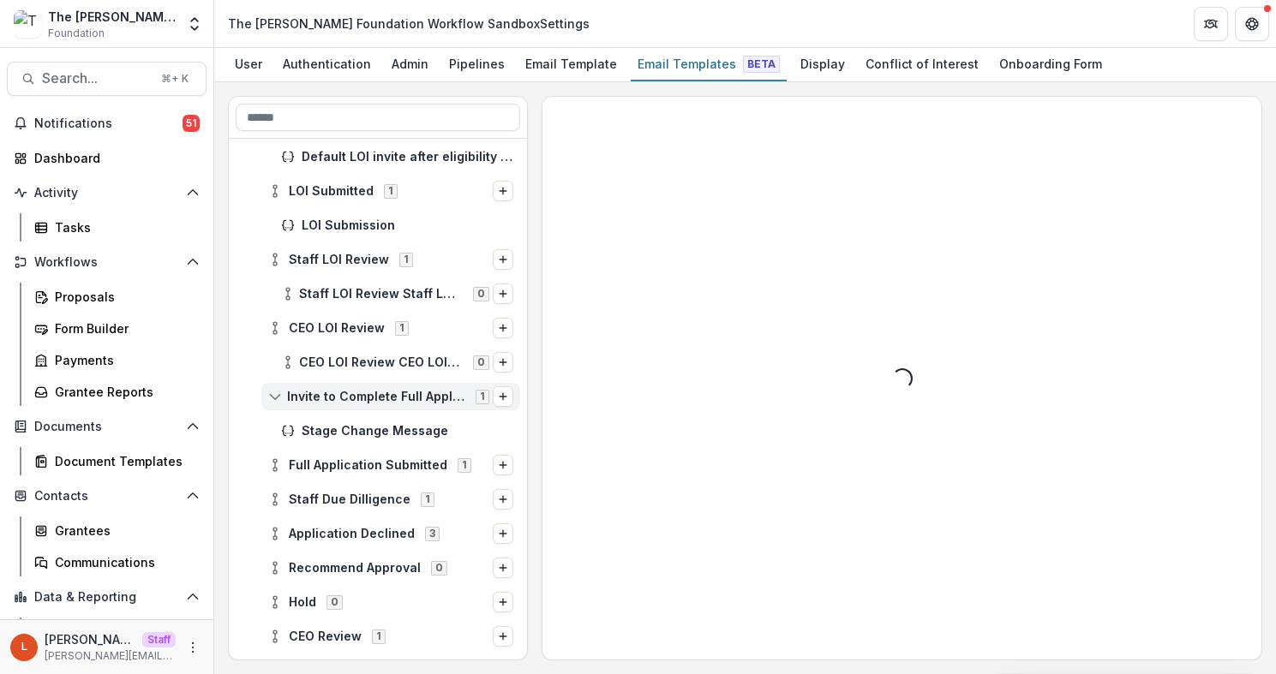
scroll to position [301, 0]
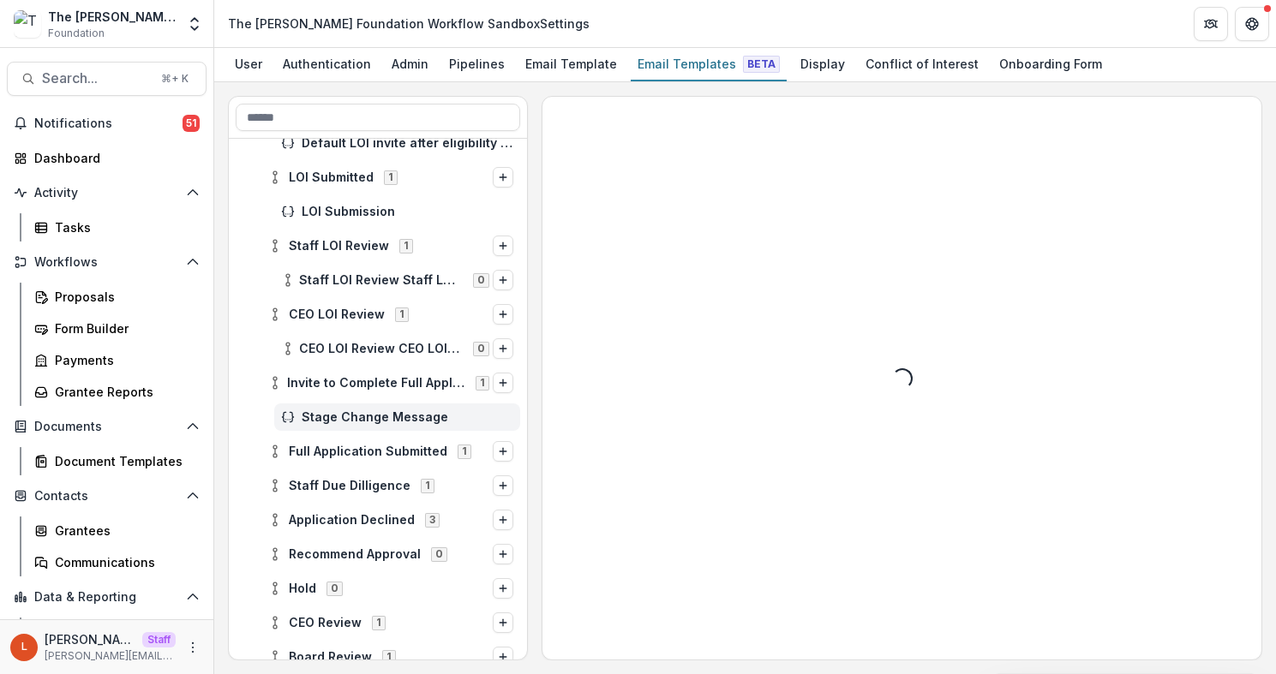
click at [334, 415] on span "Stage Change Message" at bounding box center [408, 417] width 212 height 15
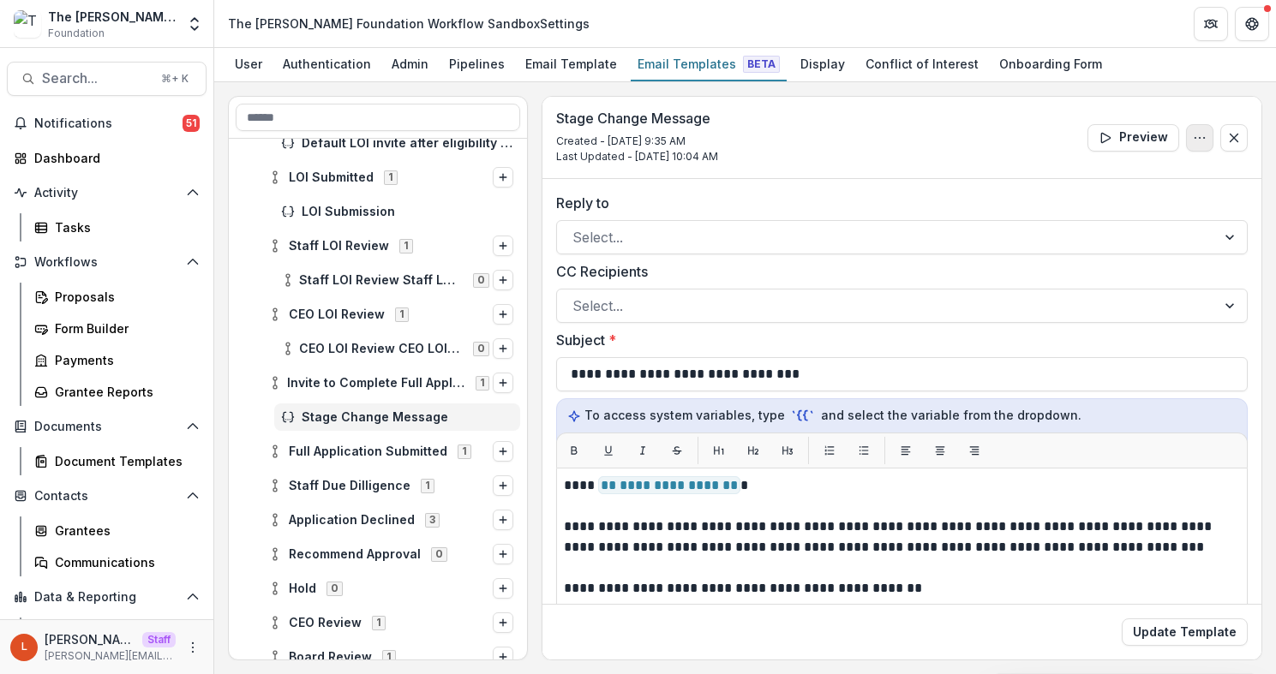
click at [1186, 141] on button "Options" at bounding box center [1199, 137] width 27 height 27
click at [1117, 187] on button "Edit Name" at bounding box center [1117, 177] width 183 height 28
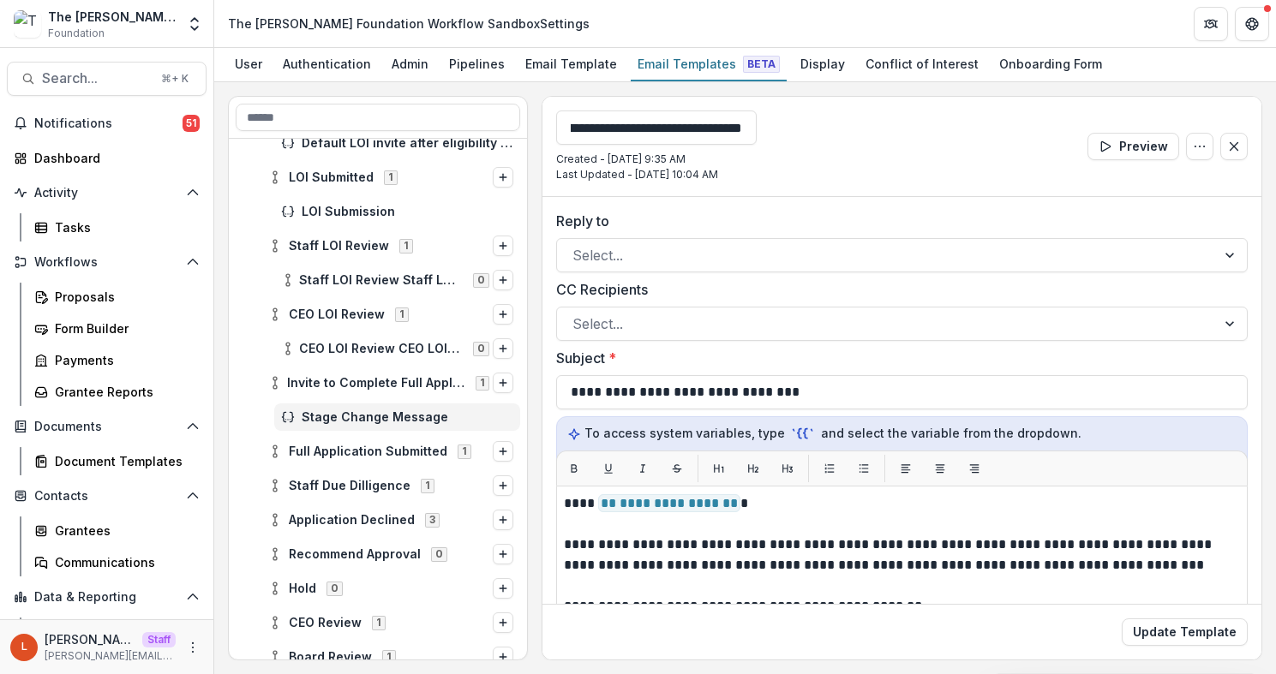
type input "**********"
click at [927, 144] on div "**********" at bounding box center [901, 147] width 719 height 100
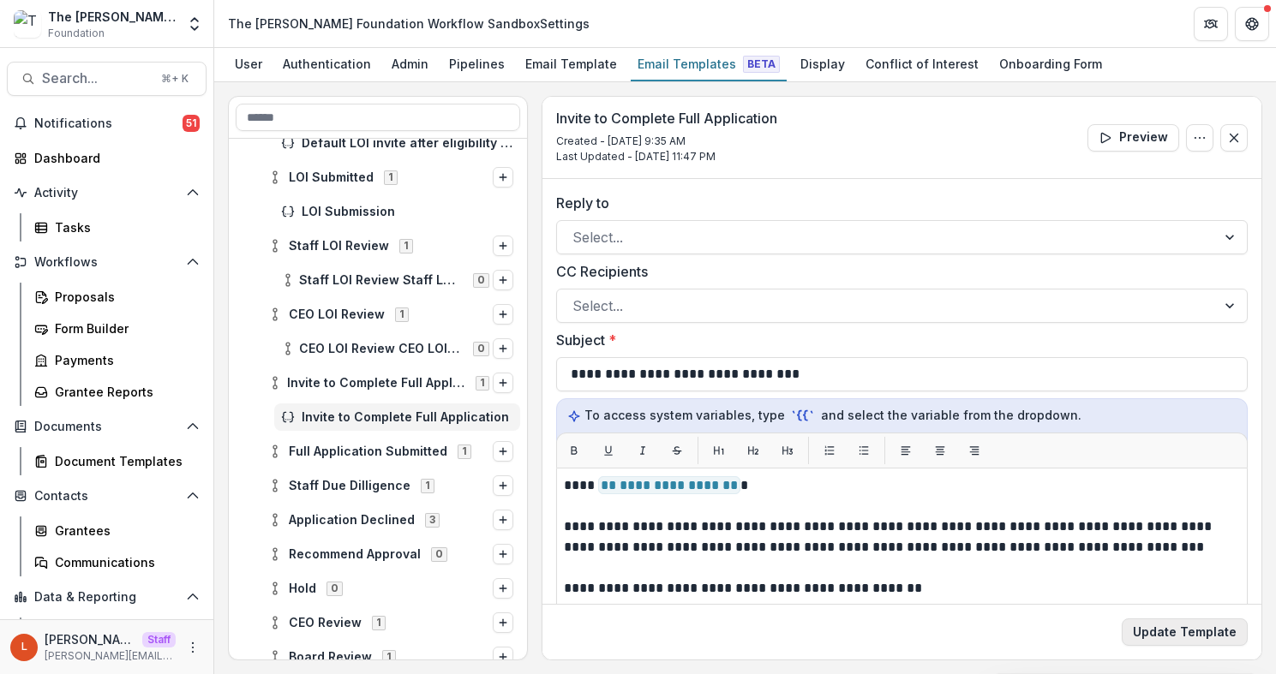
click at [1160, 631] on button "Update Template" at bounding box center [1185, 632] width 126 height 27
click at [281, 452] on icon at bounding box center [275, 452] width 14 height 14
click at [320, 485] on span "Stage Change Message" at bounding box center [408, 486] width 212 height 15
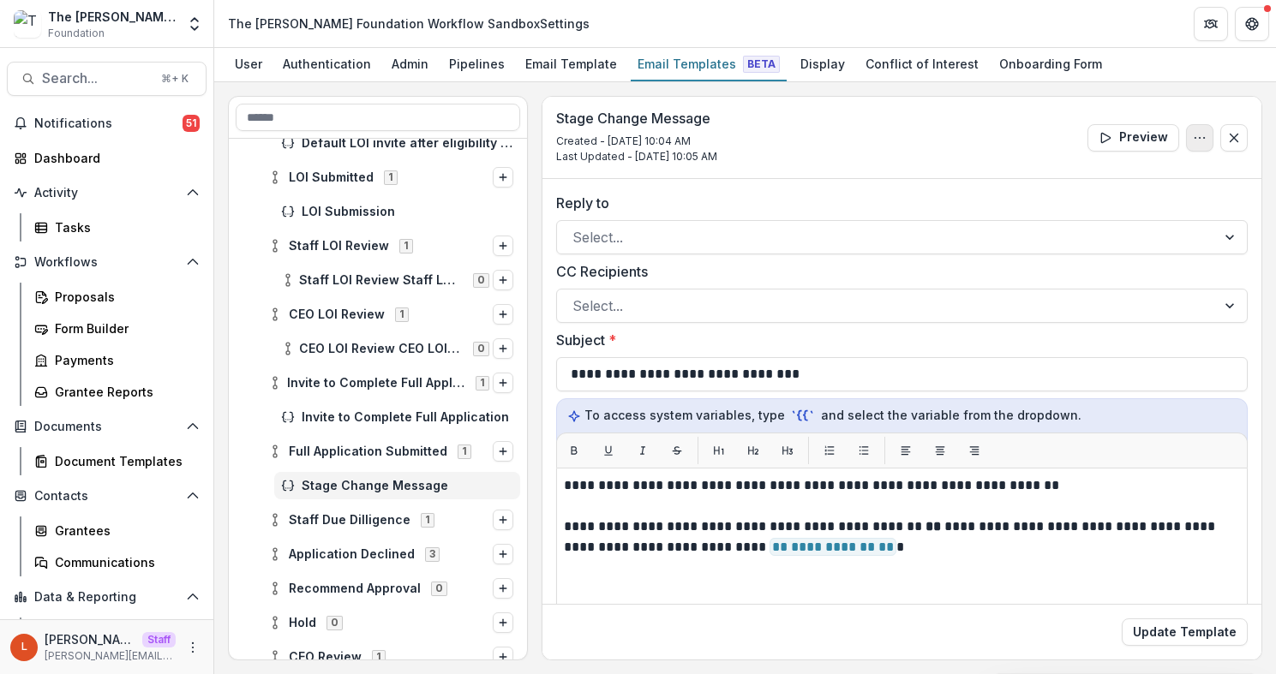
click at [1197, 132] on icon "Options" at bounding box center [1200, 138] width 14 height 14
click at [1152, 166] on button "Edit Name" at bounding box center [1117, 177] width 183 height 28
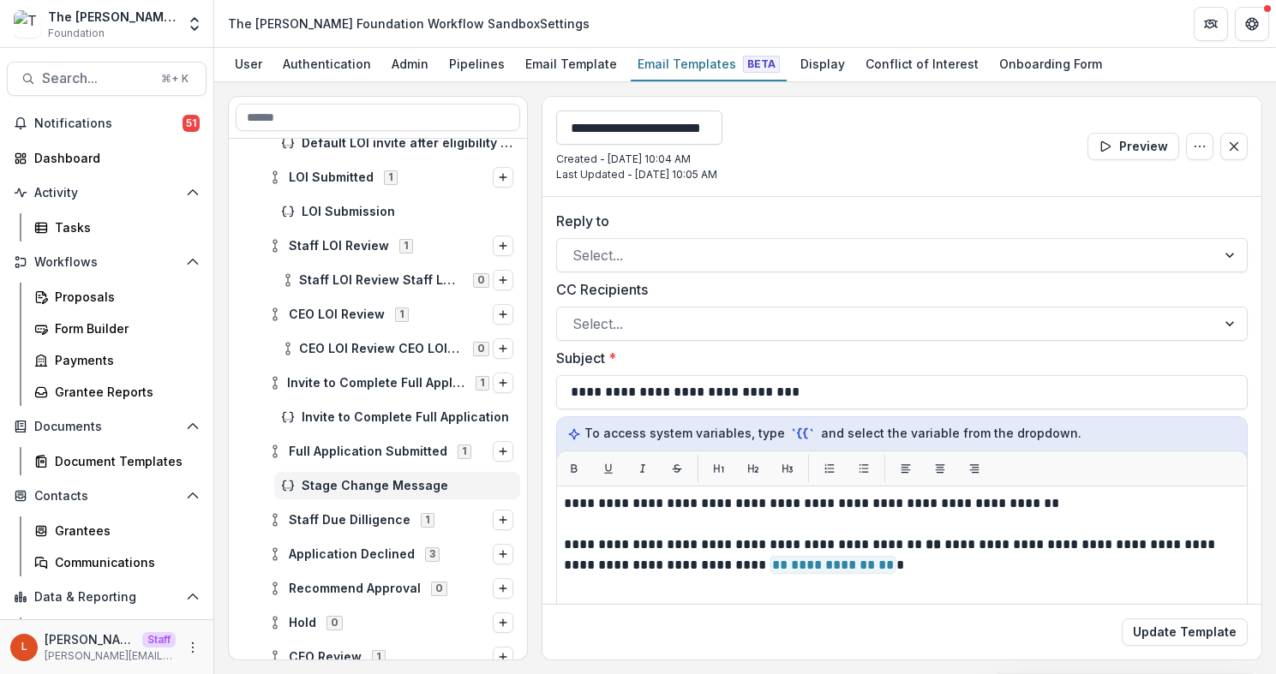
type input "**********"
click at [928, 153] on div "**********" at bounding box center [901, 147] width 719 height 100
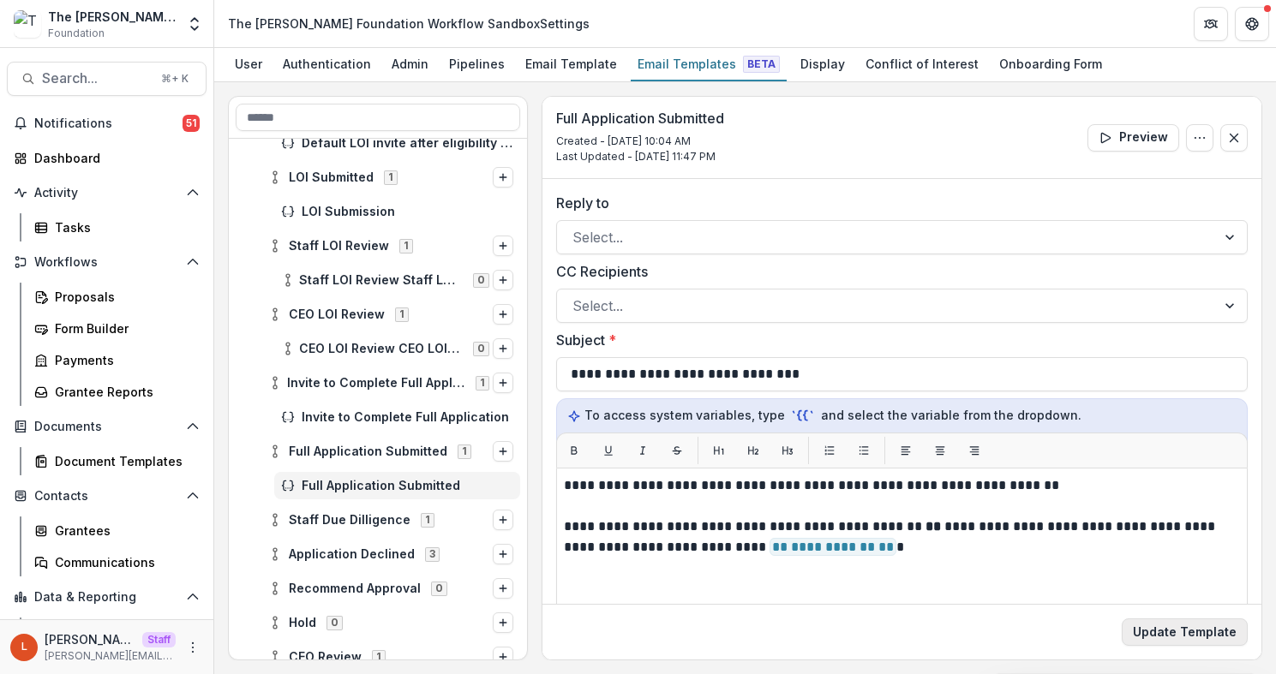
click at [1152, 634] on button "Update Template" at bounding box center [1185, 632] width 126 height 27
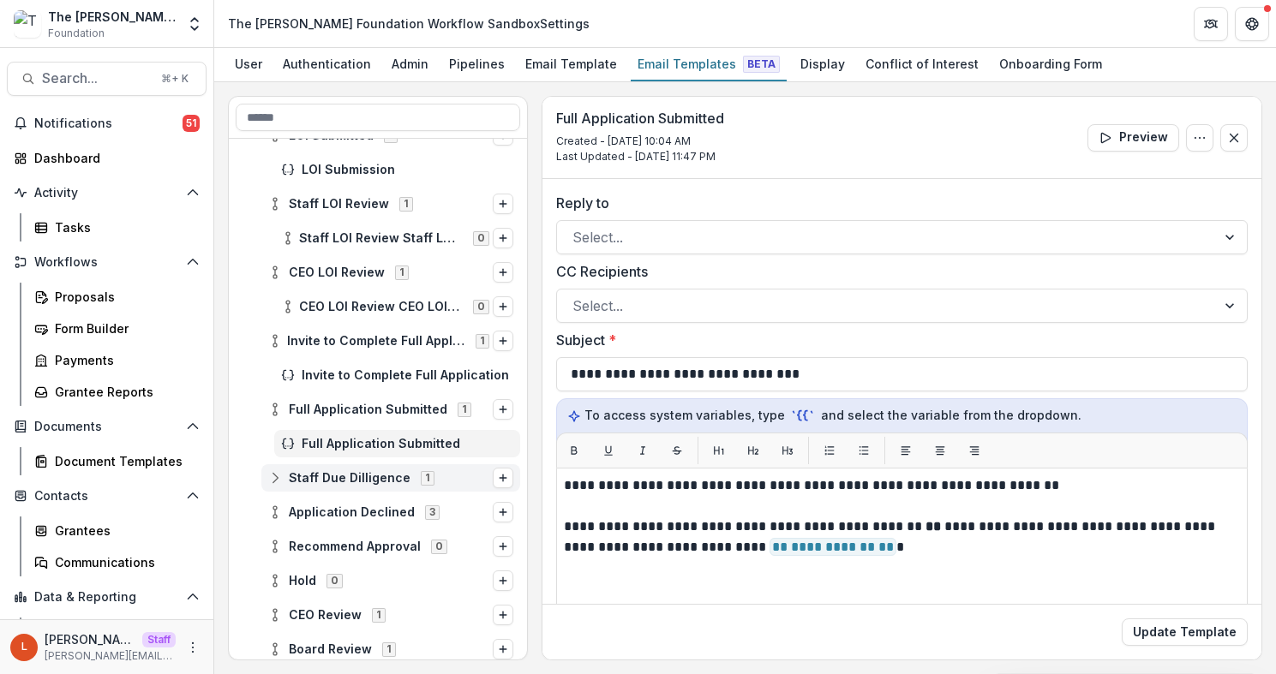
scroll to position [361, 0]
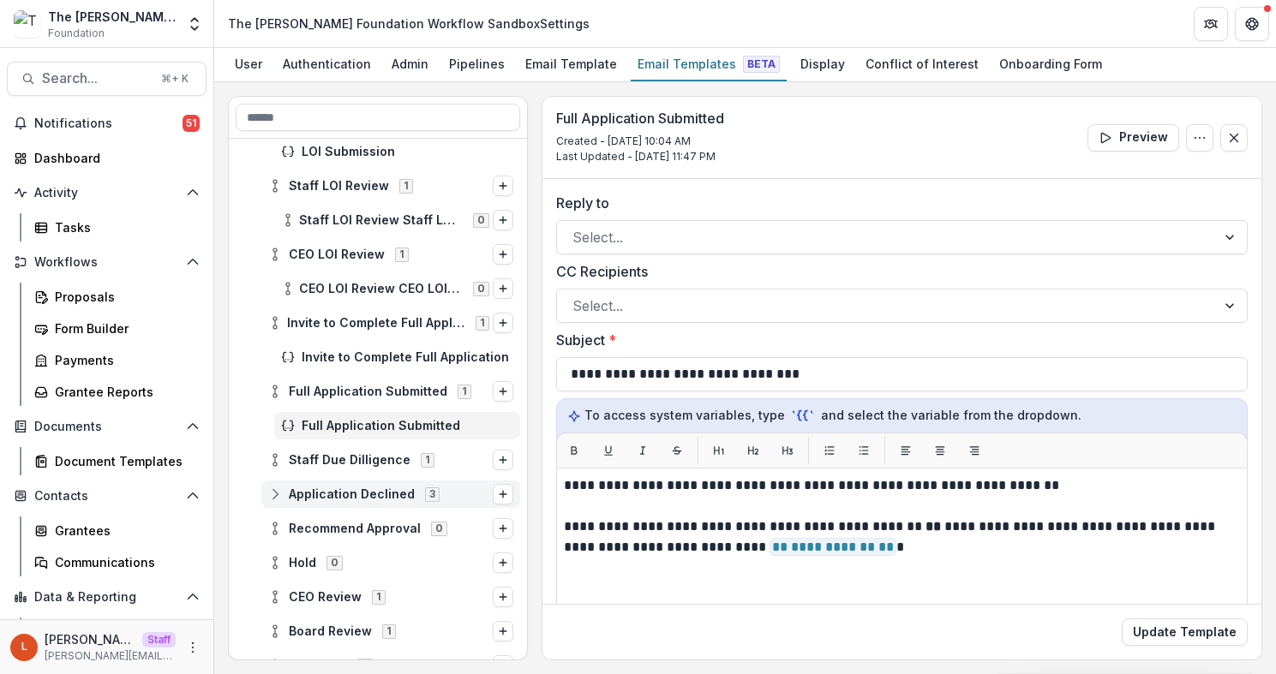
click at [273, 495] on icon at bounding box center [275, 495] width 14 height 14
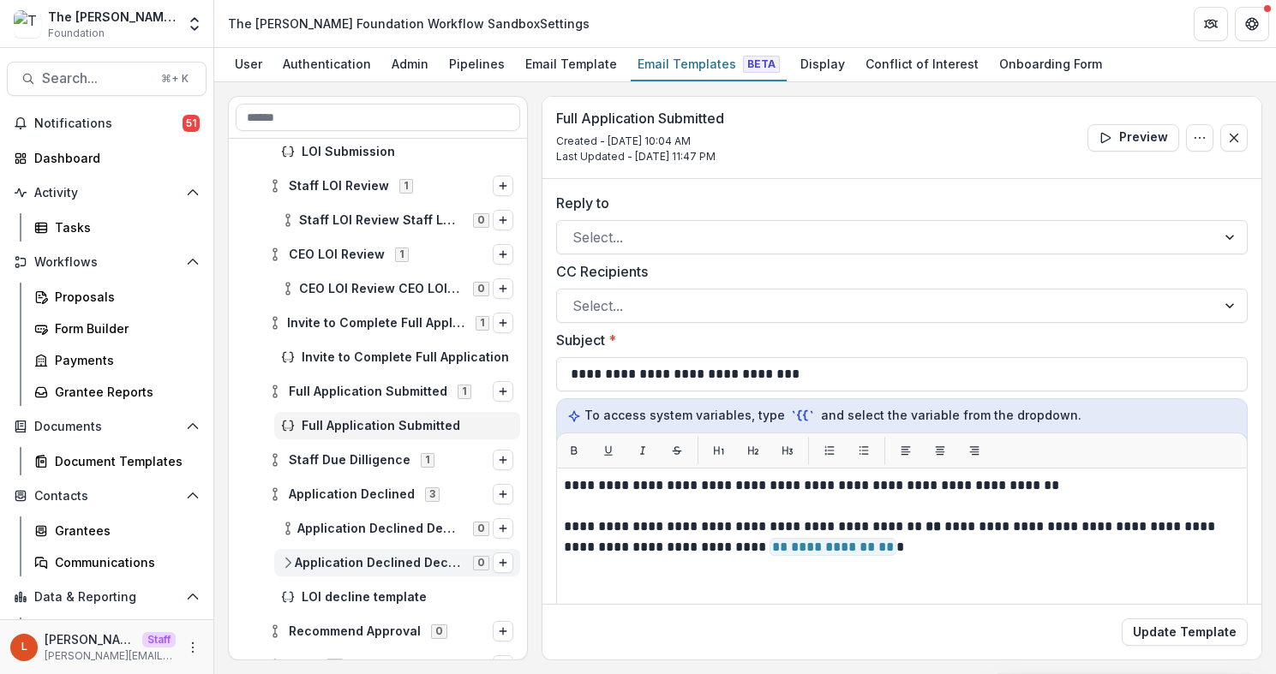
click at [289, 566] on circle at bounding box center [287, 567] width 3 height 3
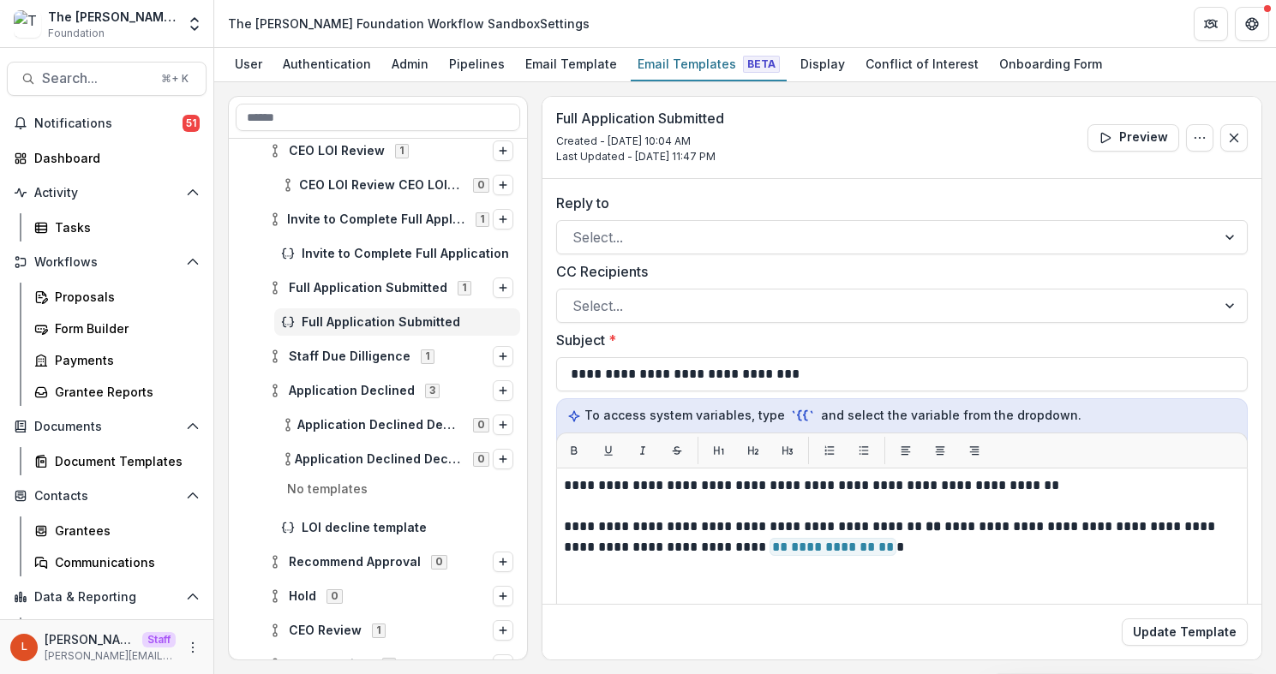
scroll to position [485, 0]
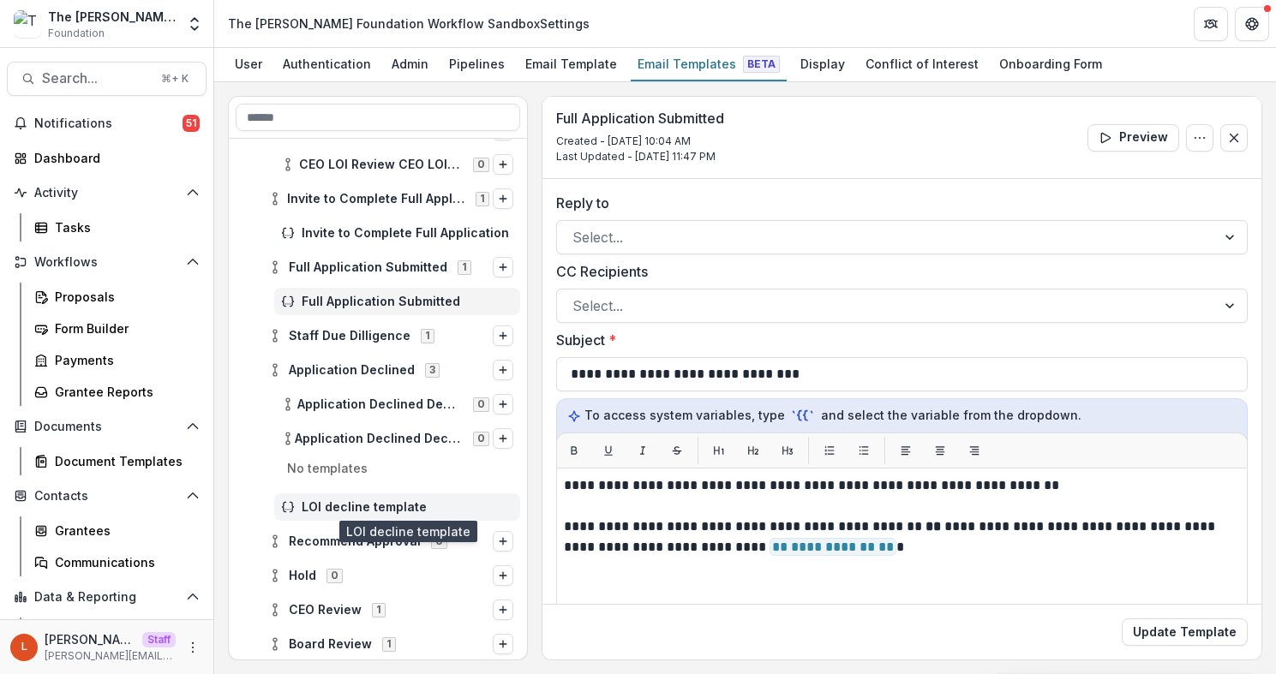
click at [376, 509] on span "LOI decline template" at bounding box center [408, 507] width 212 height 15
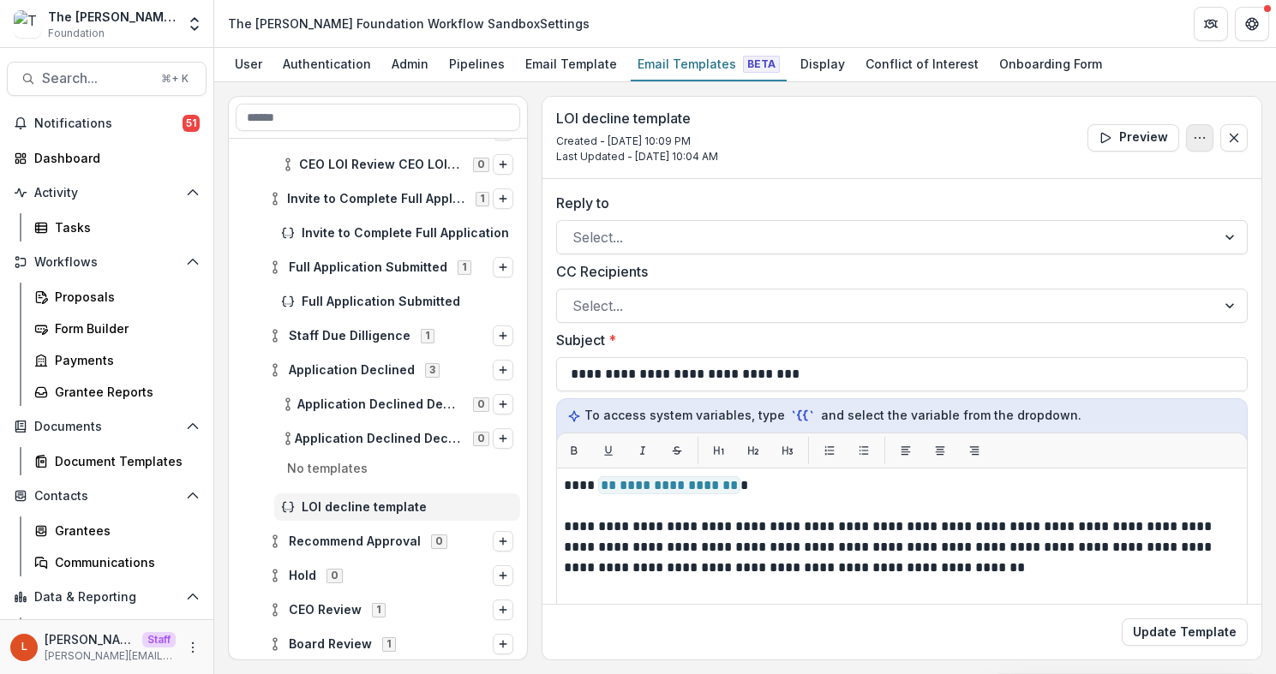
click at [1193, 144] on icon "Options" at bounding box center [1200, 138] width 14 height 14
click at [1137, 177] on button "Edit Name" at bounding box center [1117, 177] width 183 height 28
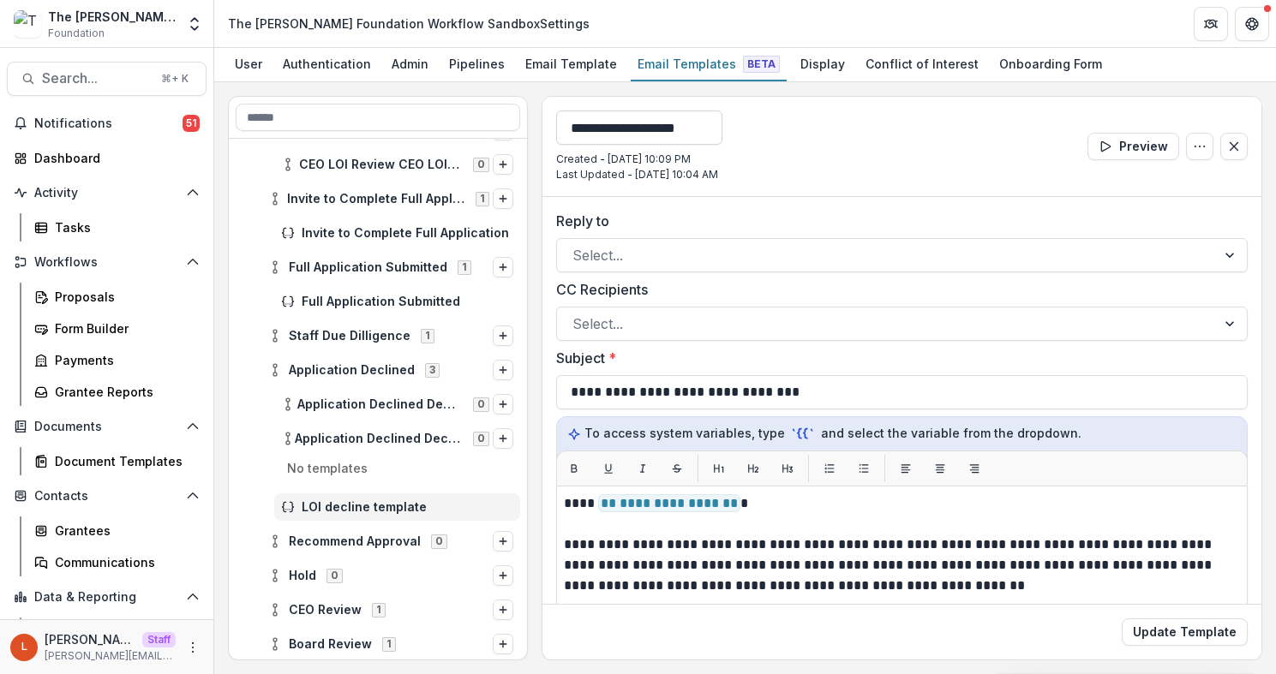
click at [578, 130] on input "**********" at bounding box center [639, 128] width 166 height 34
type input "**********"
click at [805, 162] on div "**********" at bounding box center [901, 147] width 719 height 100
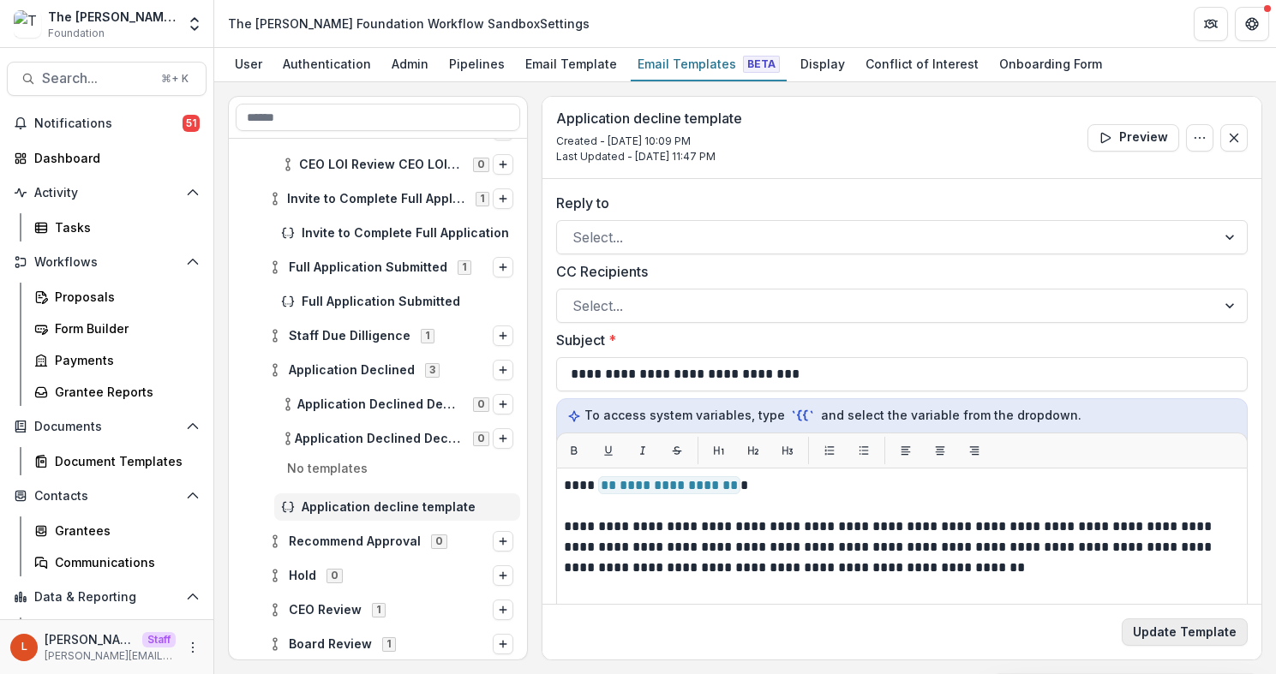
click at [1162, 638] on button "Update Template" at bounding box center [1185, 632] width 126 height 27
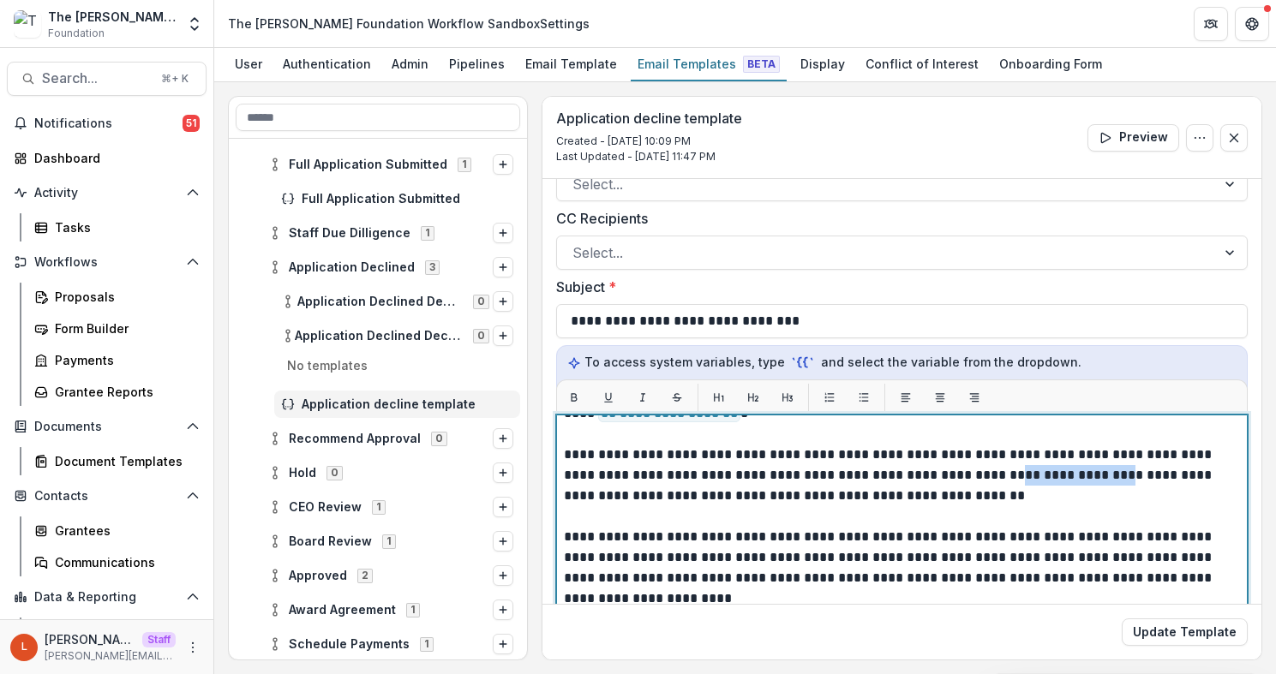
scroll to position [72, 0]
drag, startPoint x: 1052, startPoint y: 476, endPoint x: 958, endPoint y: 476, distance: 94.3
click at [958, 476] on p "**********" at bounding box center [897, 476] width 666 height 62
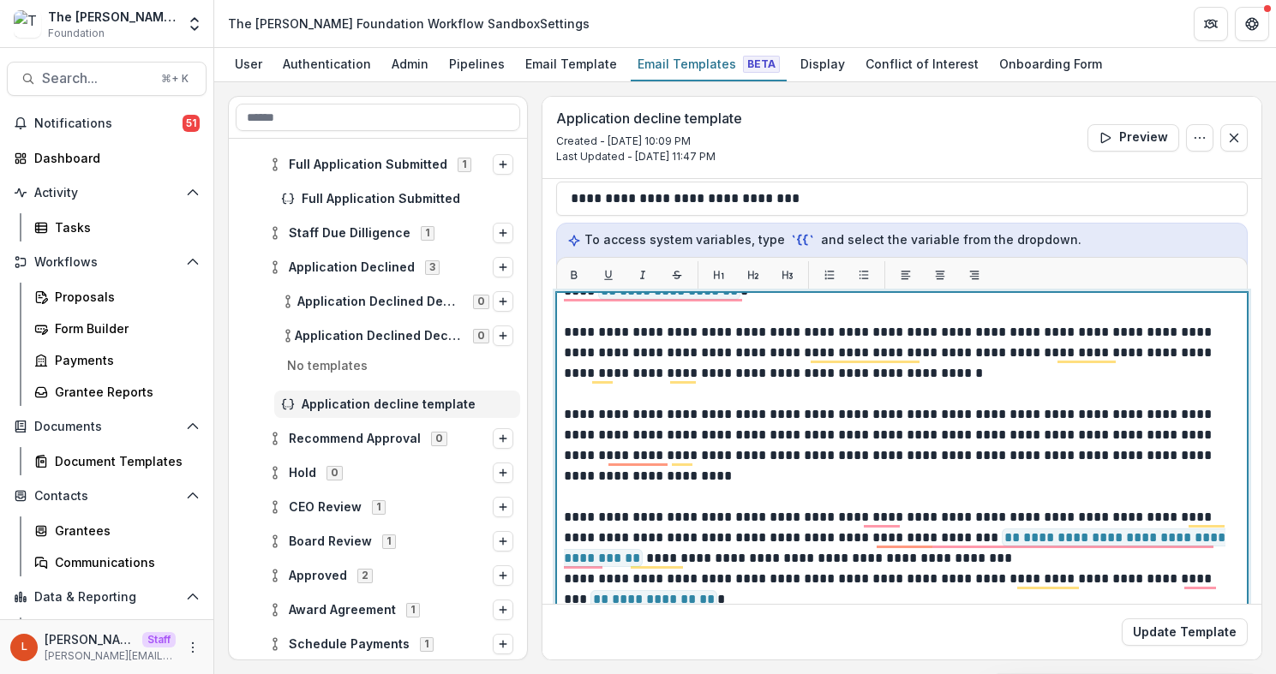
scroll to position [0, 0]
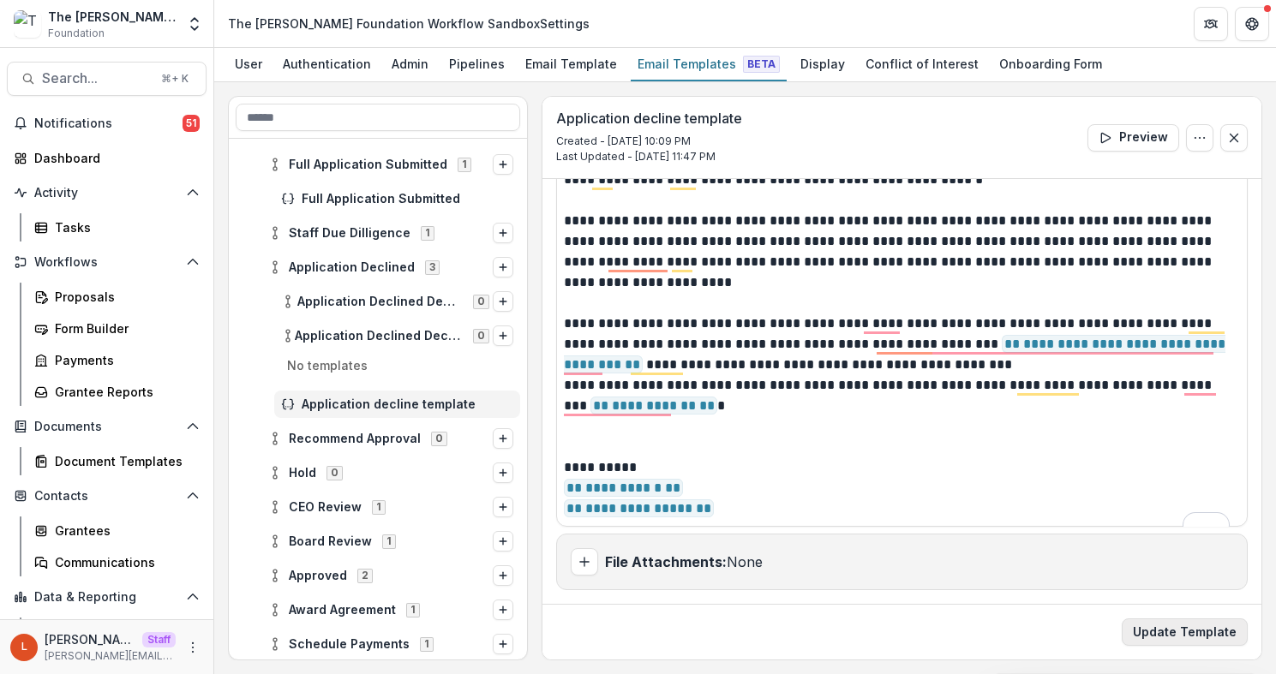
click at [1200, 631] on button "Update Template" at bounding box center [1185, 632] width 126 height 27
click at [1199, 631] on button "Update Template" at bounding box center [1185, 632] width 126 height 27
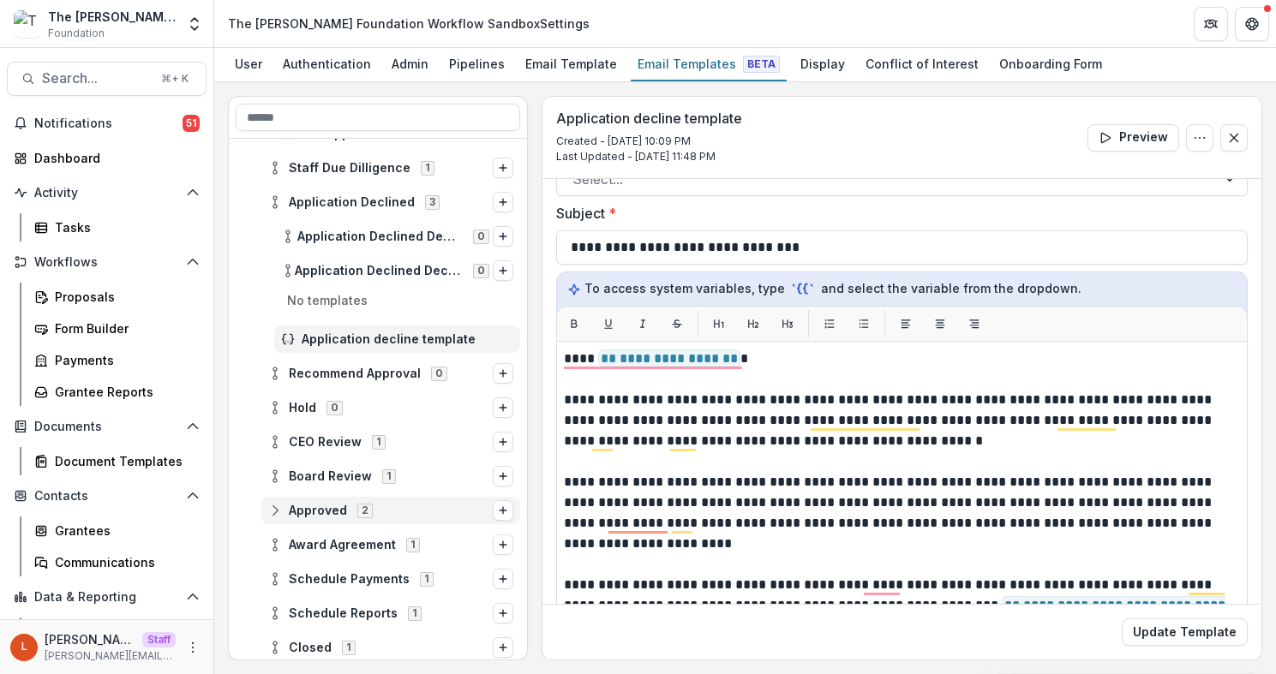
click at [277, 518] on div "Approved 2" at bounding box center [390, 510] width 259 height 27
click at [272, 508] on icon at bounding box center [275, 511] width 14 height 14
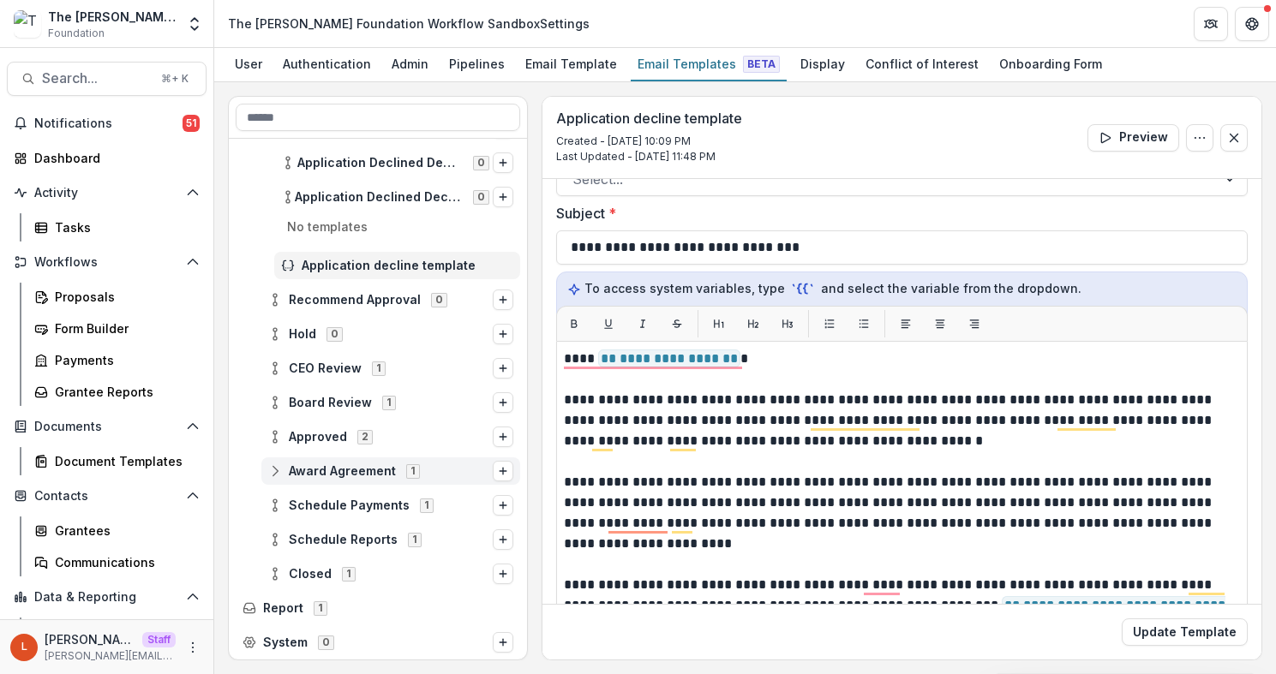
click at [273, 473] on icon at bounding box center [275, 471] width 14 height 14
click at [276, 506] on icon at bounding box center [275, 506] width 14 height 14
click at [277, 534] on icon at bounding box center [275, 540] width 14 height 14
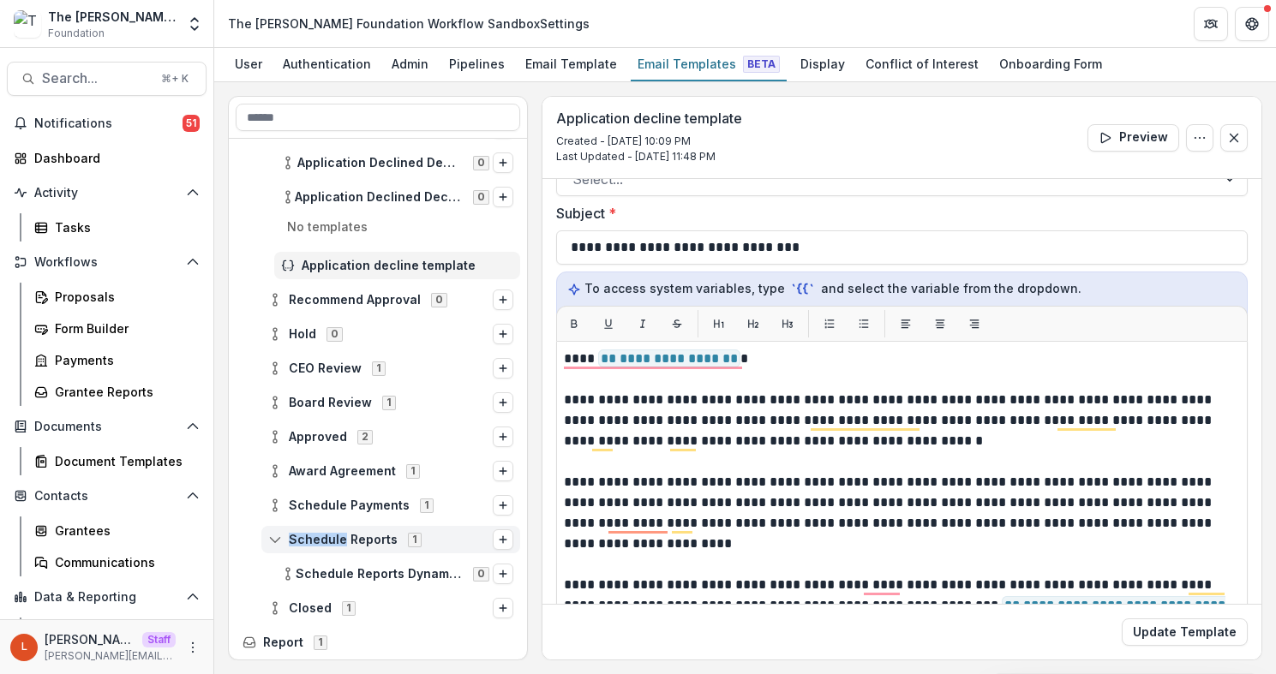
click at [277, 534] on icon at bounding box center [275, 540] width 14 height 14
click at [277, 569] on circle at bounding box center [274, 569] width 3 height 3
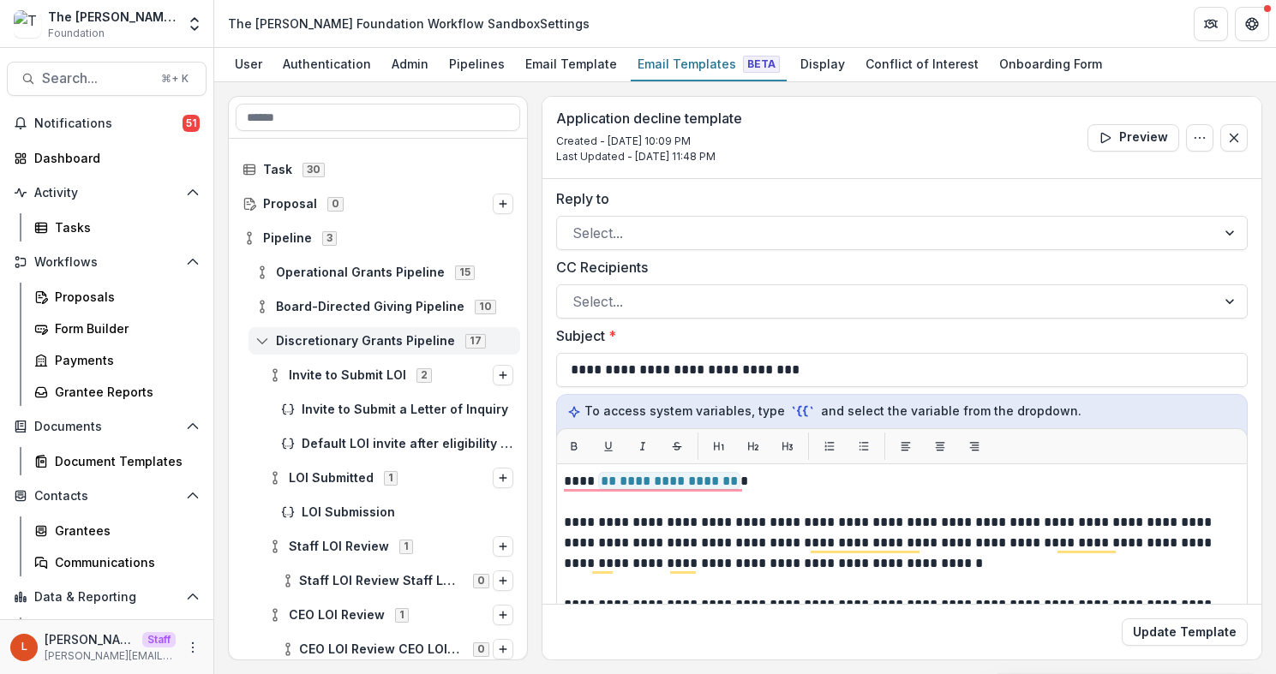
click at [257, 339] on icon at bounding box center [262, 341] width 14 height 14
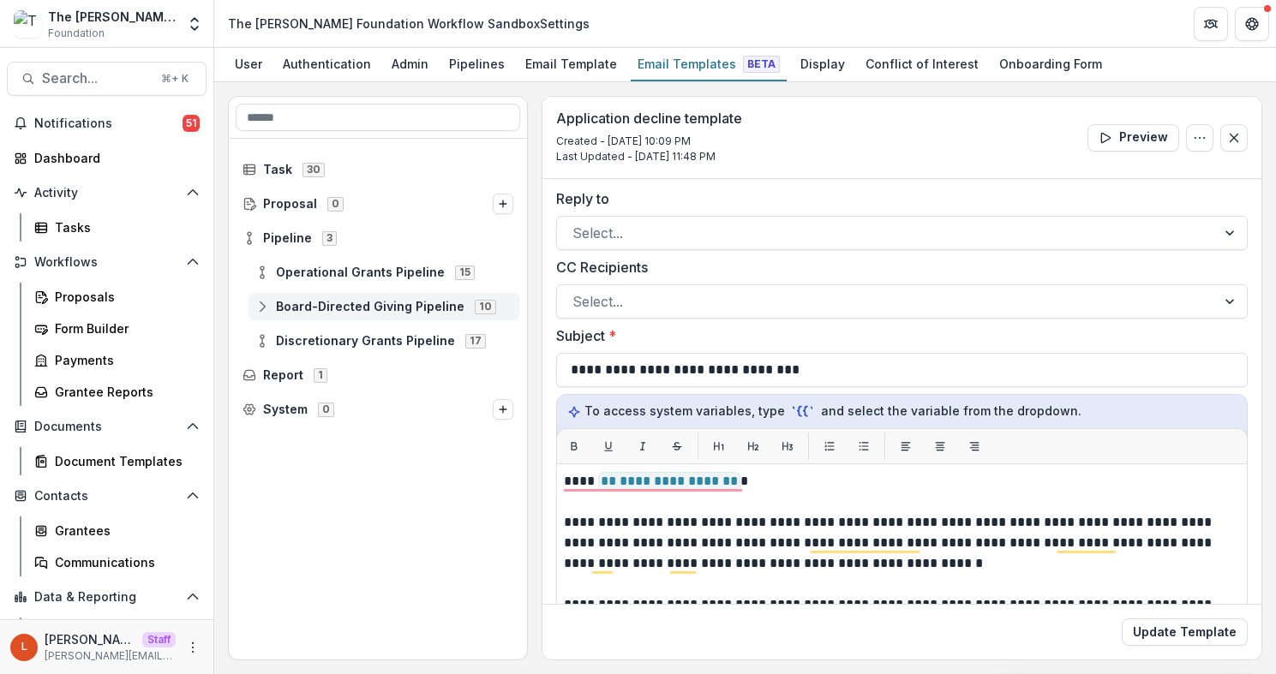
click at [257, 307] on icon at bounding box center [262, 307] width 14 height 14
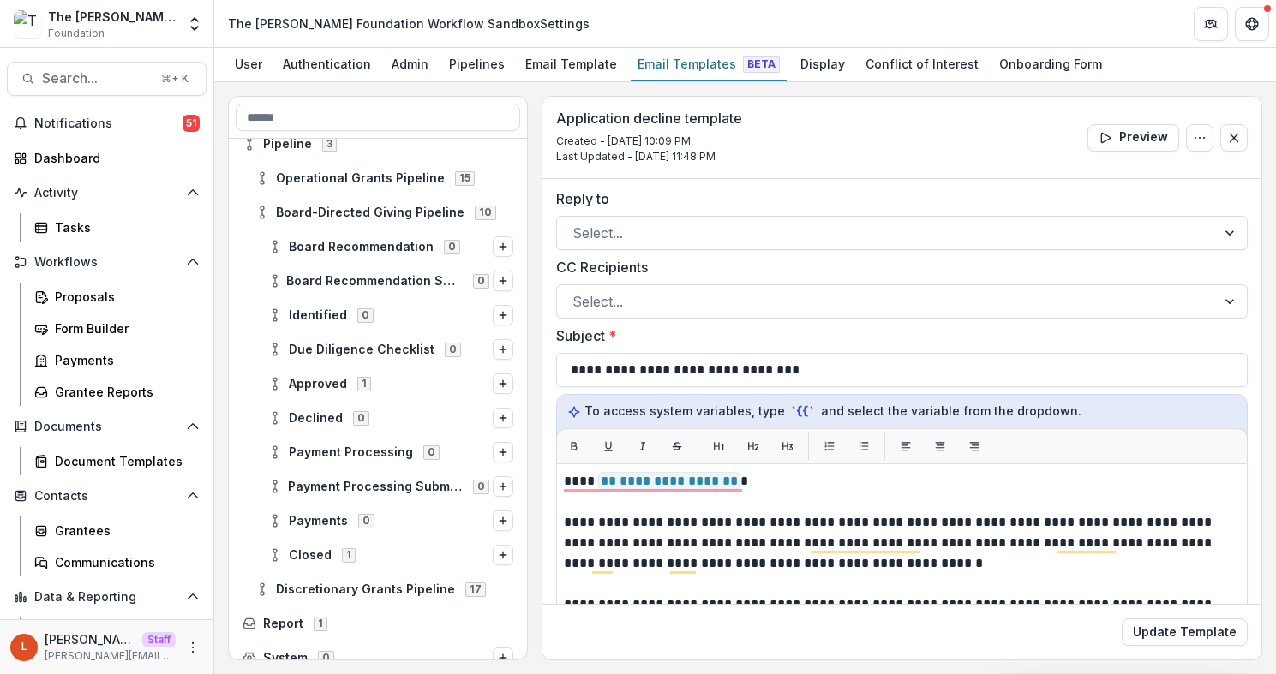
click at [272, 391] on span "Approved 1" at bounding box center [380, 383] width 225 height 15
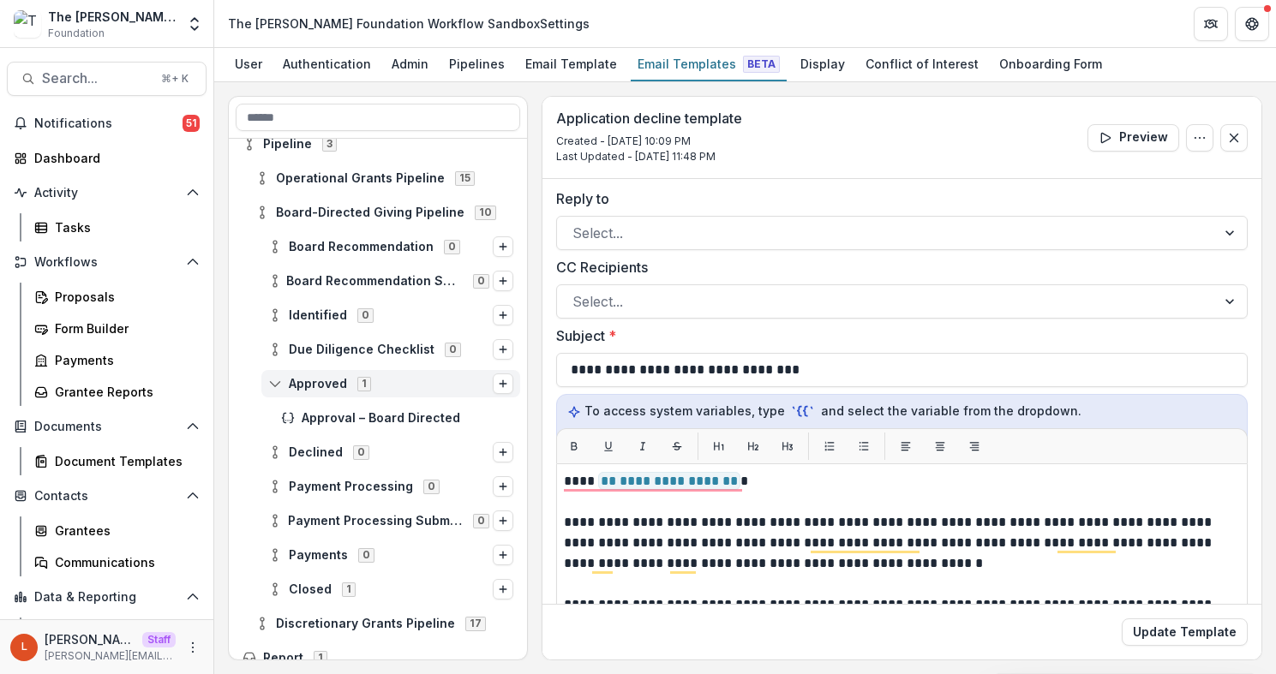
click at [268, 380] on icon at bounding box center [275, 384] width 14 height 14
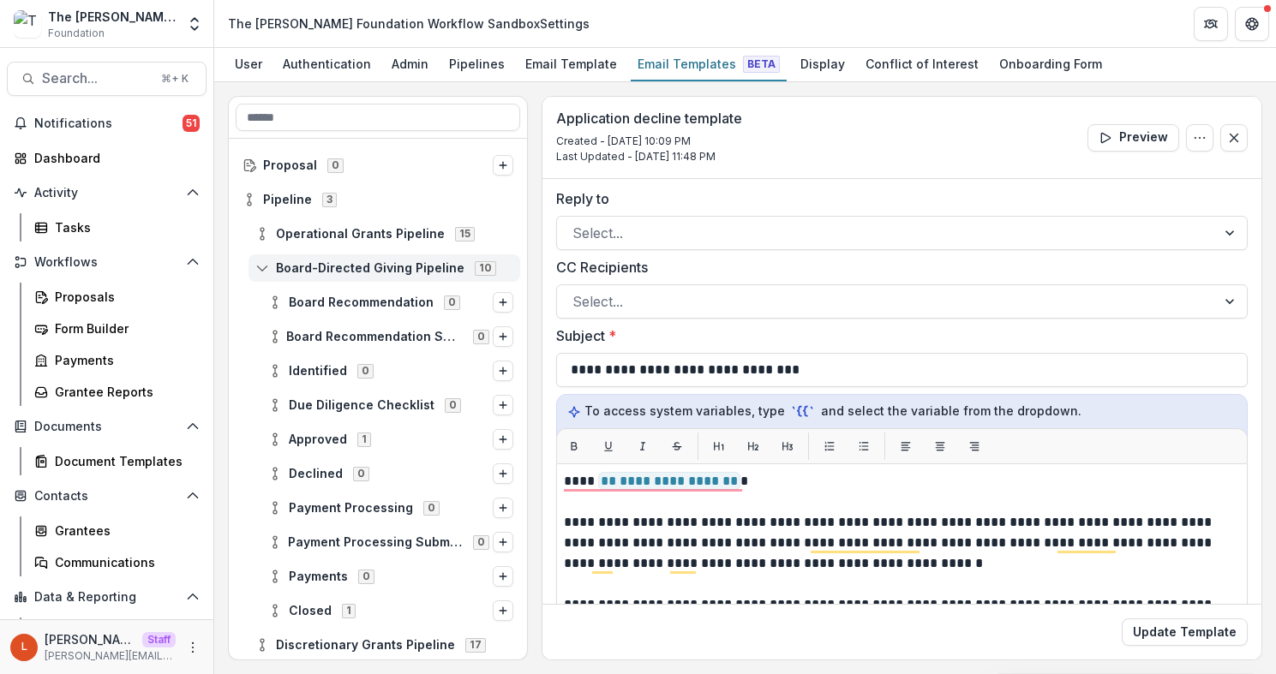
click at [258, 267] on icon at bounding box center [262, 268] width 14 height 14
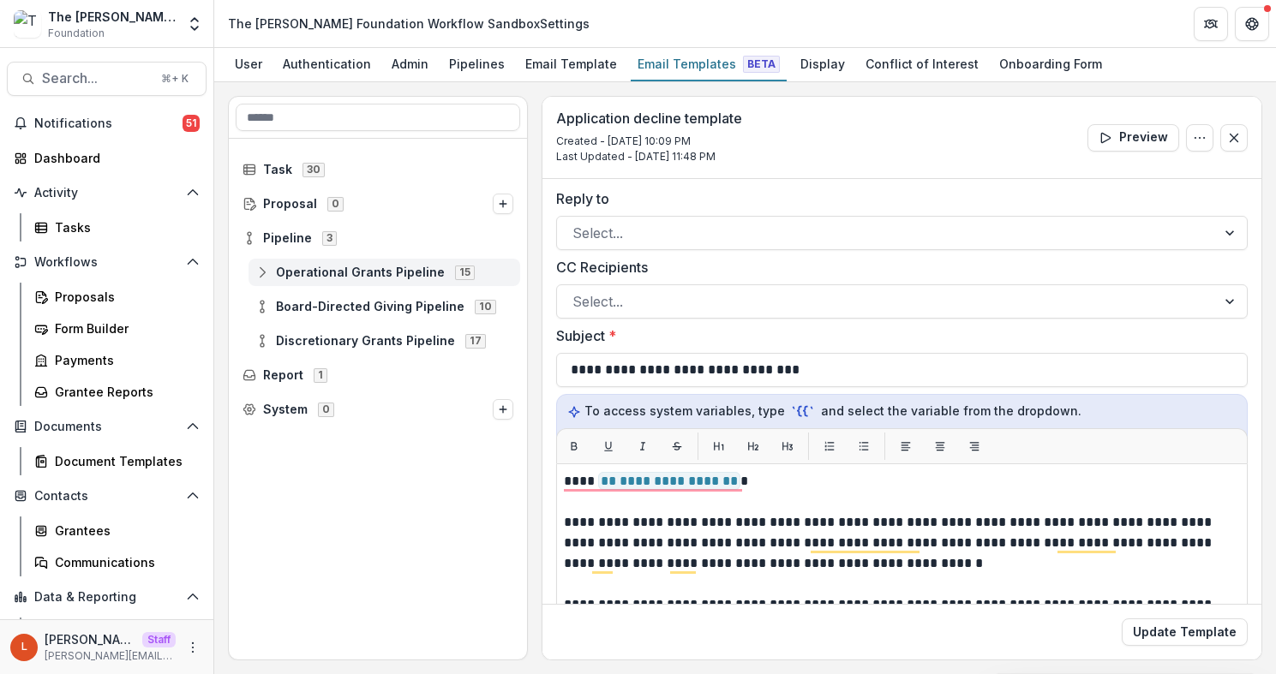
click at [264, 274] on icon at bounding box center [262, 273] width 14 height 14
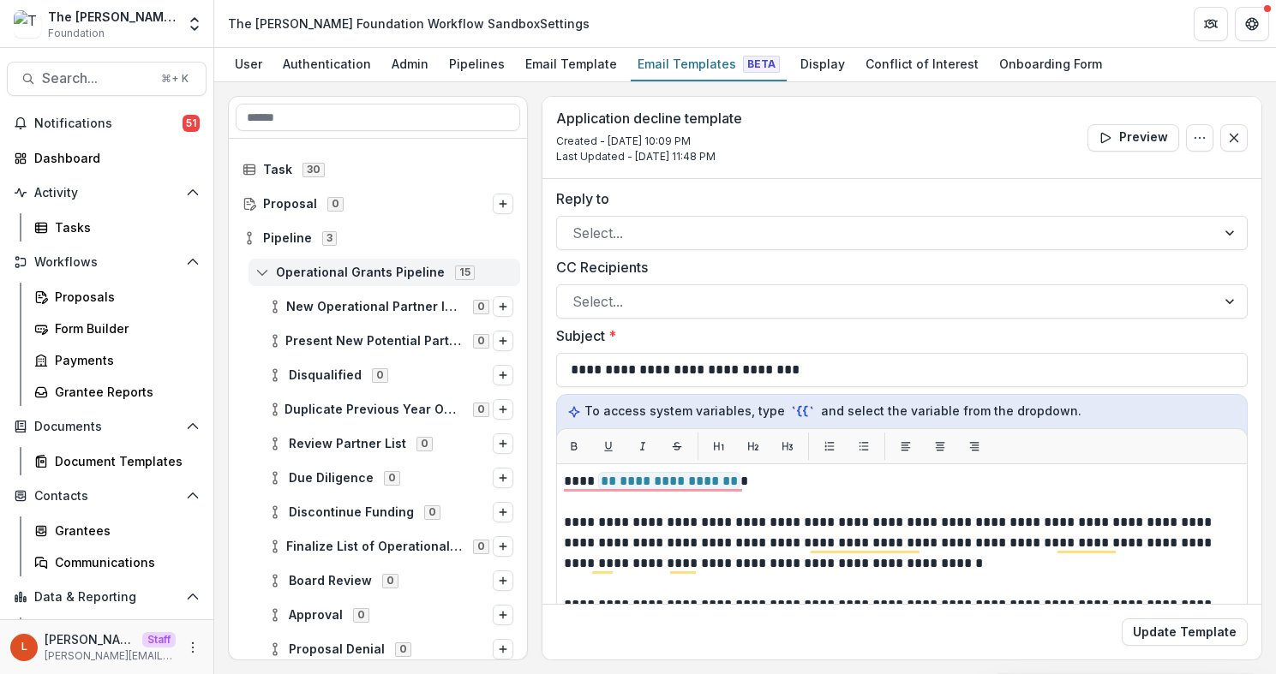
click at [264, 274] on icon at bounding box center [262, 273] width 14 height 14
